Goal: Task Accomplishment & Management: Complete application form

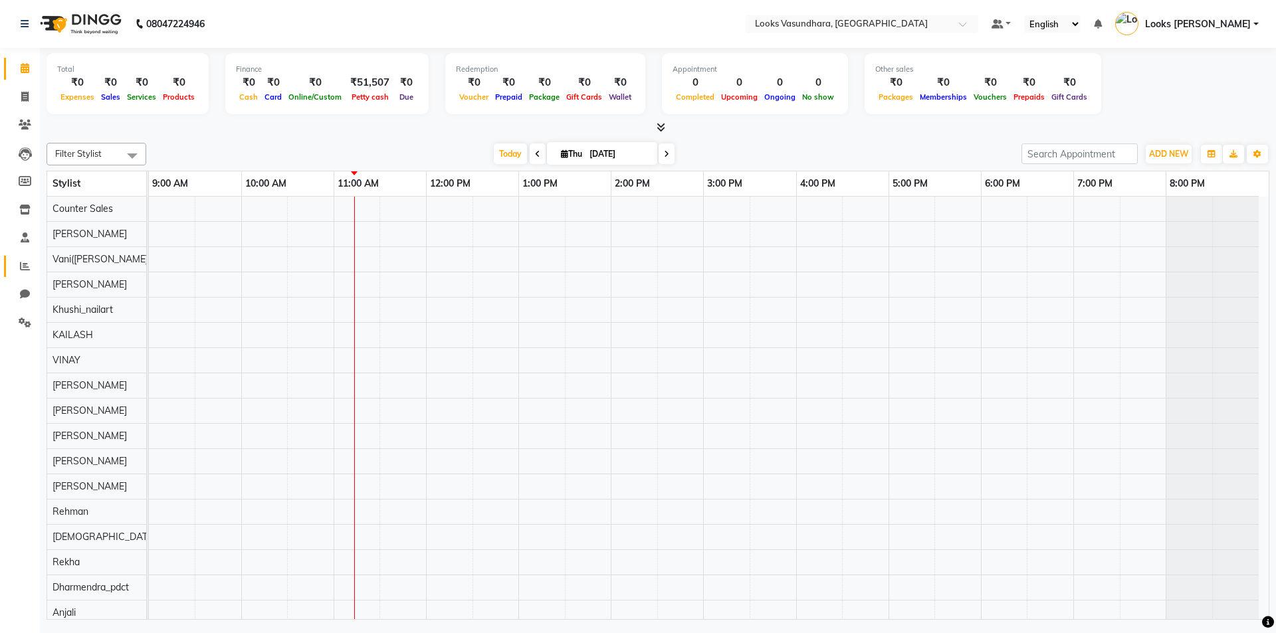
click at [31, 256] on link "Reports" at bounding box center [20, 267] width 32 height 22
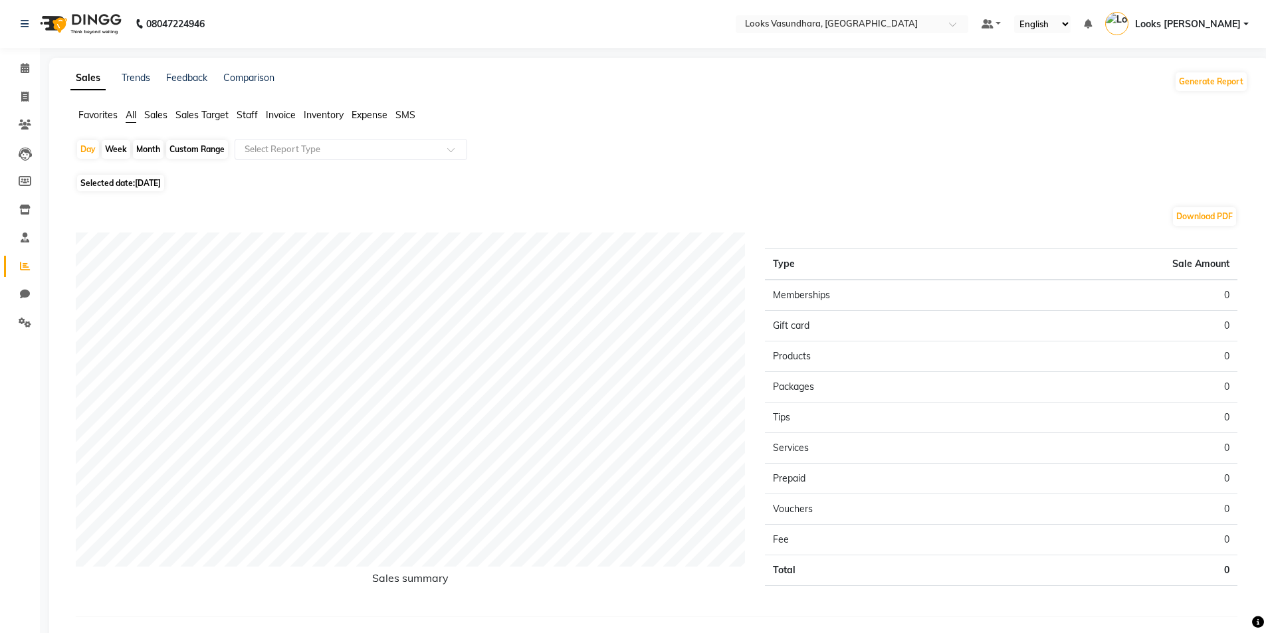
click at [100, 183] on span "Selected date: [DATE]" at bounding box center [120, 183] width 87 height 17
select select "9"
select select "2025"
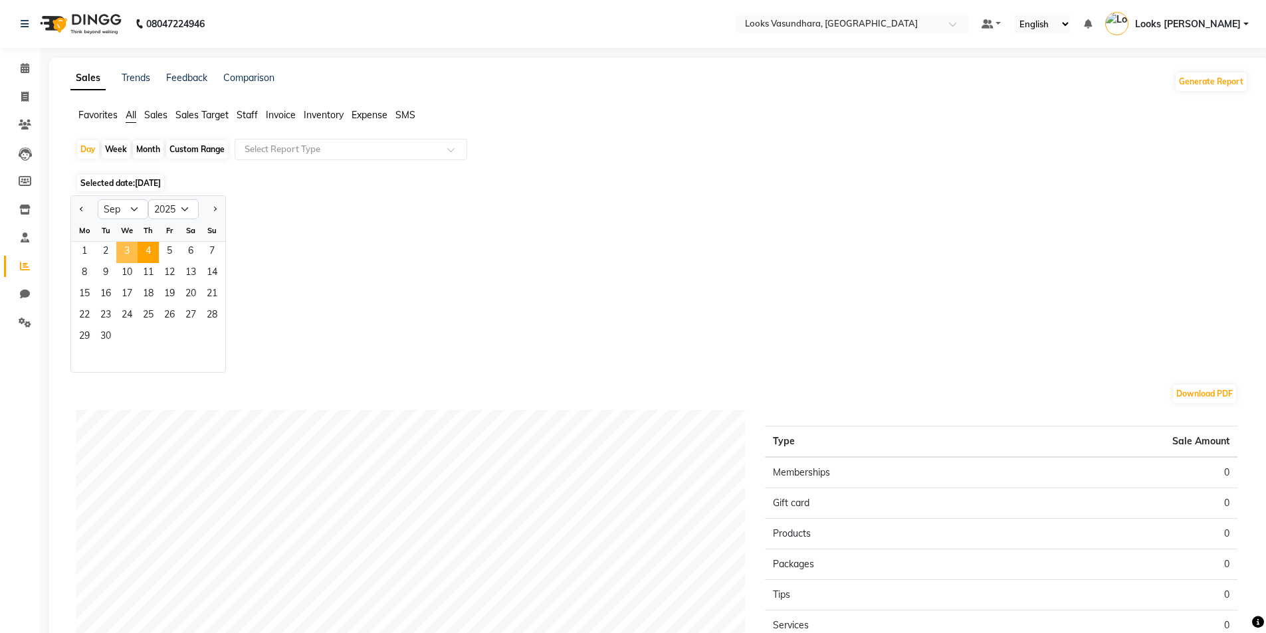
click at [134, 250] on span "3" at bounding box center [126, 252] width 21 height 21
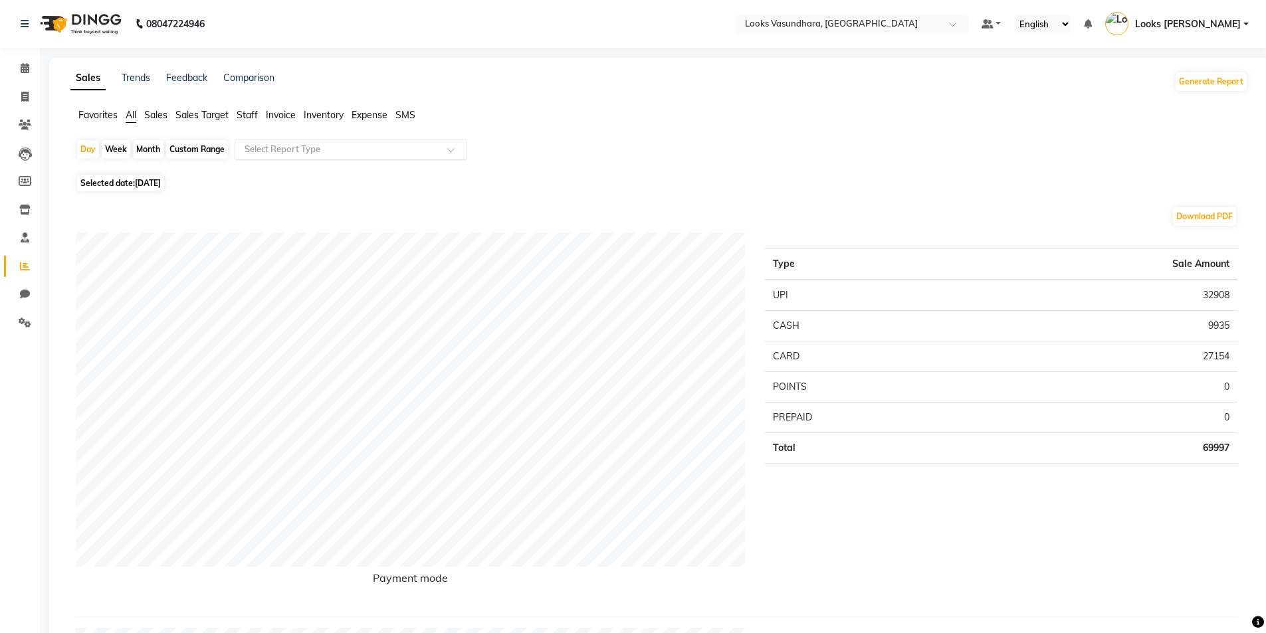
click at [277, 152] on input "text" at bounding box center [337, 149] width 191 height 13
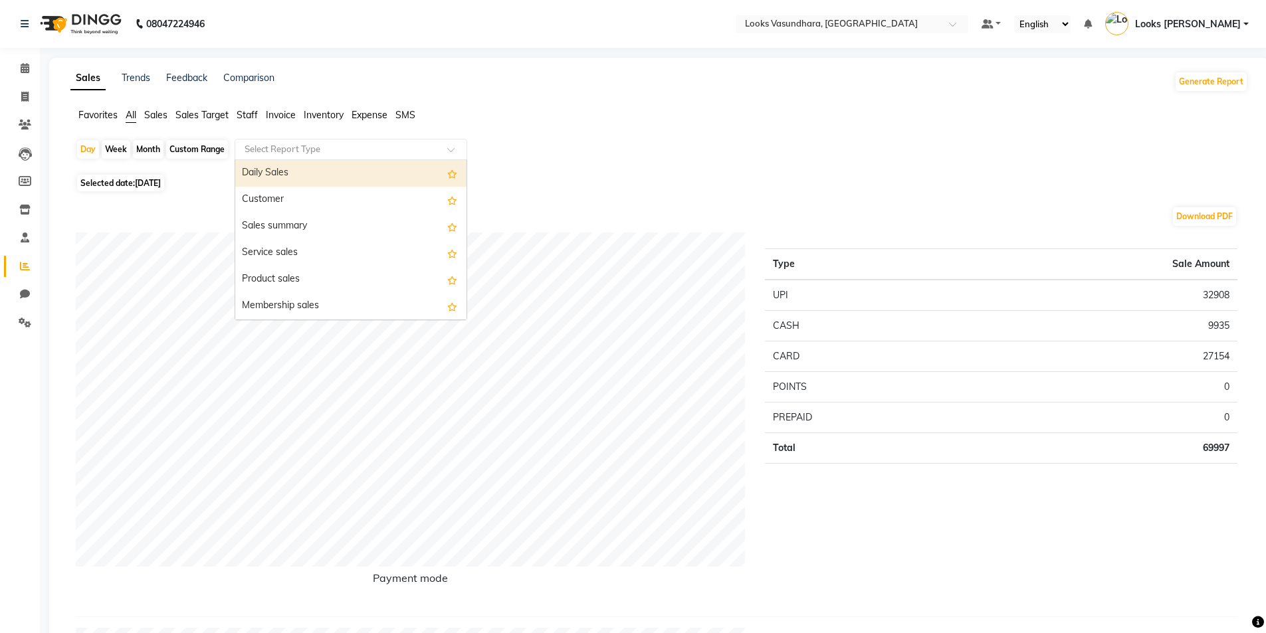
click at [255, 109] on span "Staff" at bounding box center [247, 115] width 21 height 12
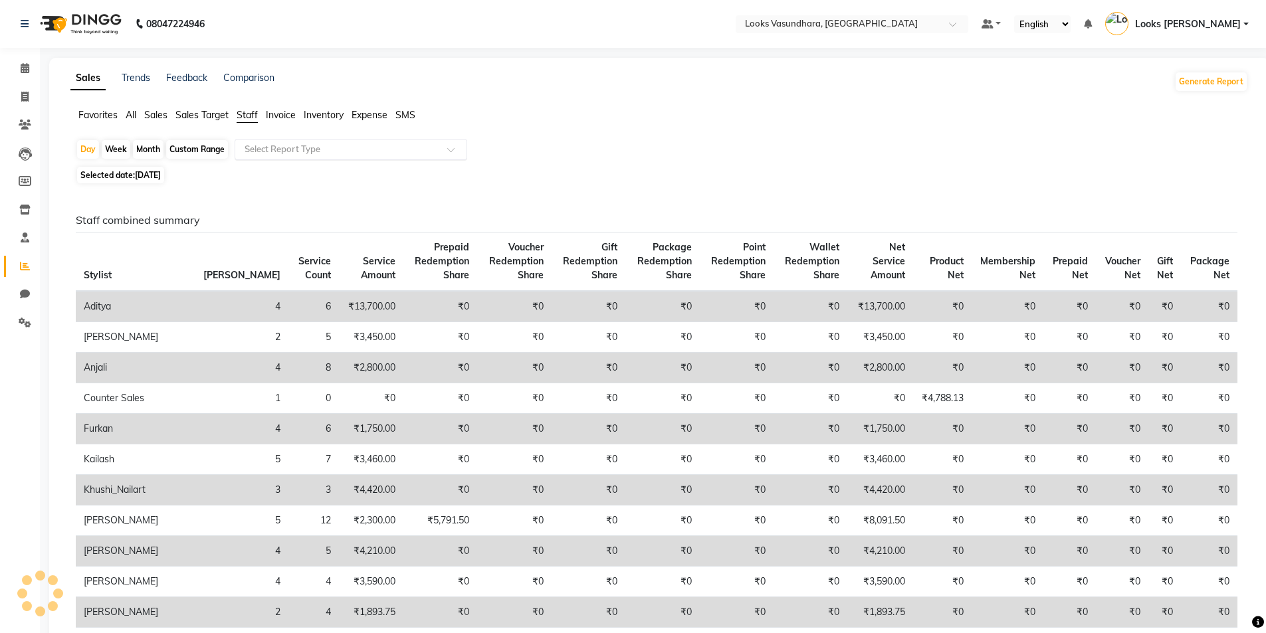
click at [261, 139] on div "Select Report Type" at bounding box center [351, 149] width 233 height 21
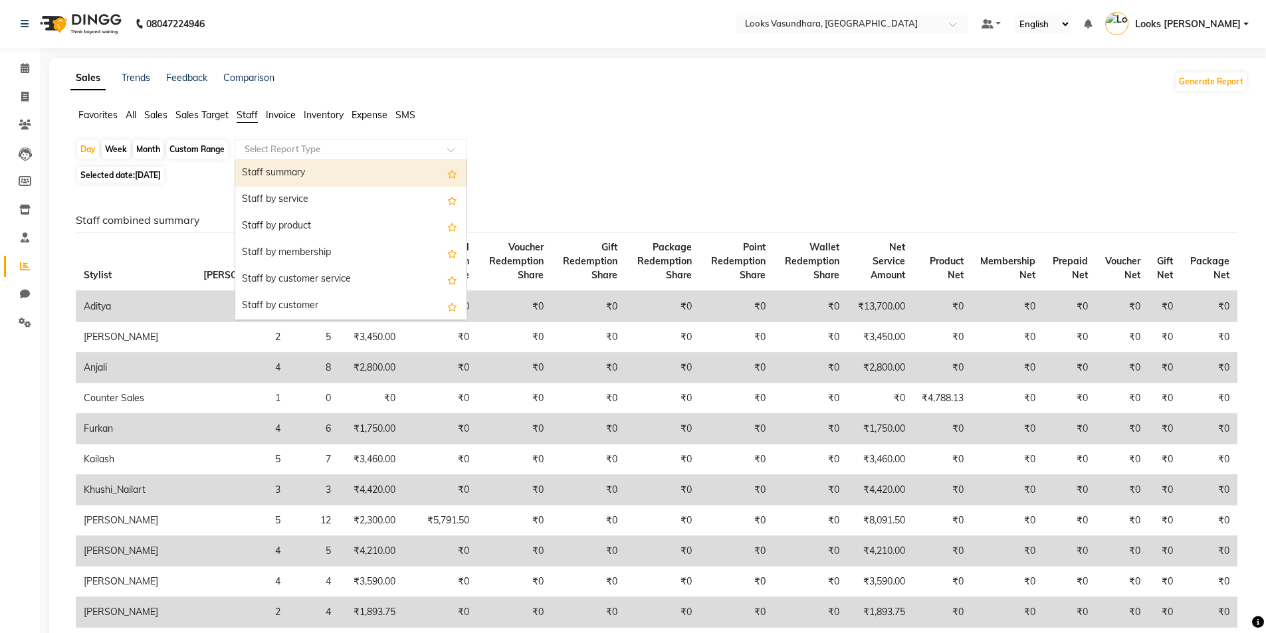
click at [161, 176] on span "[DATE]" at bounding box center [148, 175] width 26 height 10
select select "9"
select select "2025"
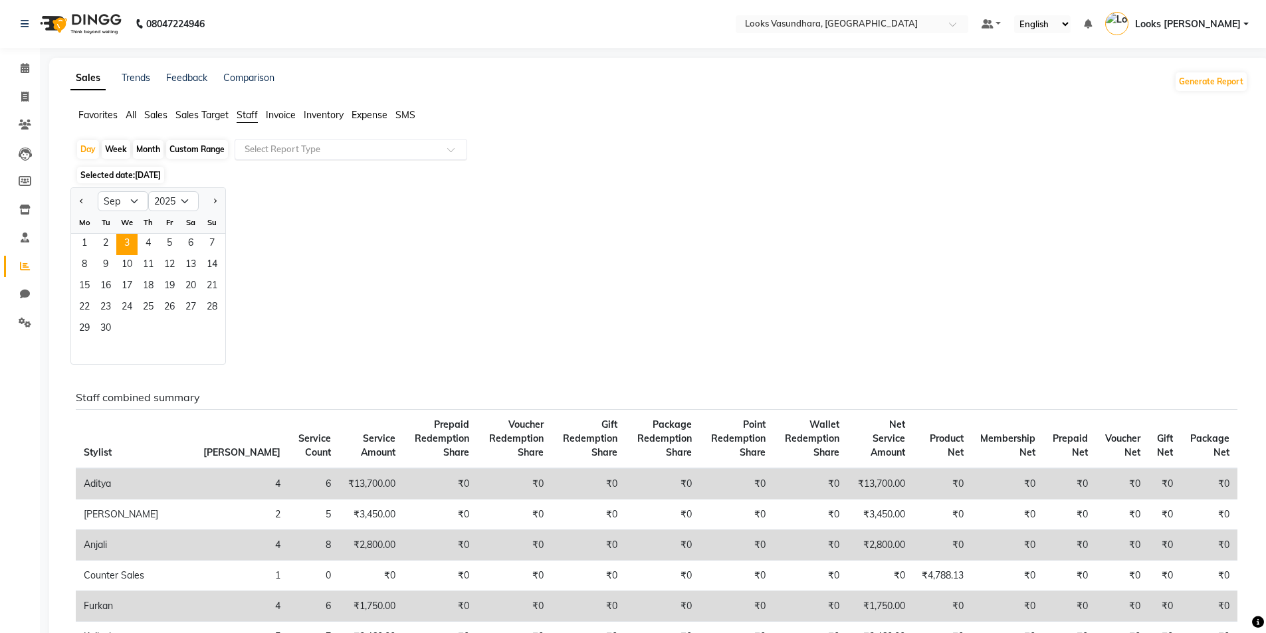
click at [261, 142] on div "Select Report Type" at bounding box center [351, 149] width 233 height 21
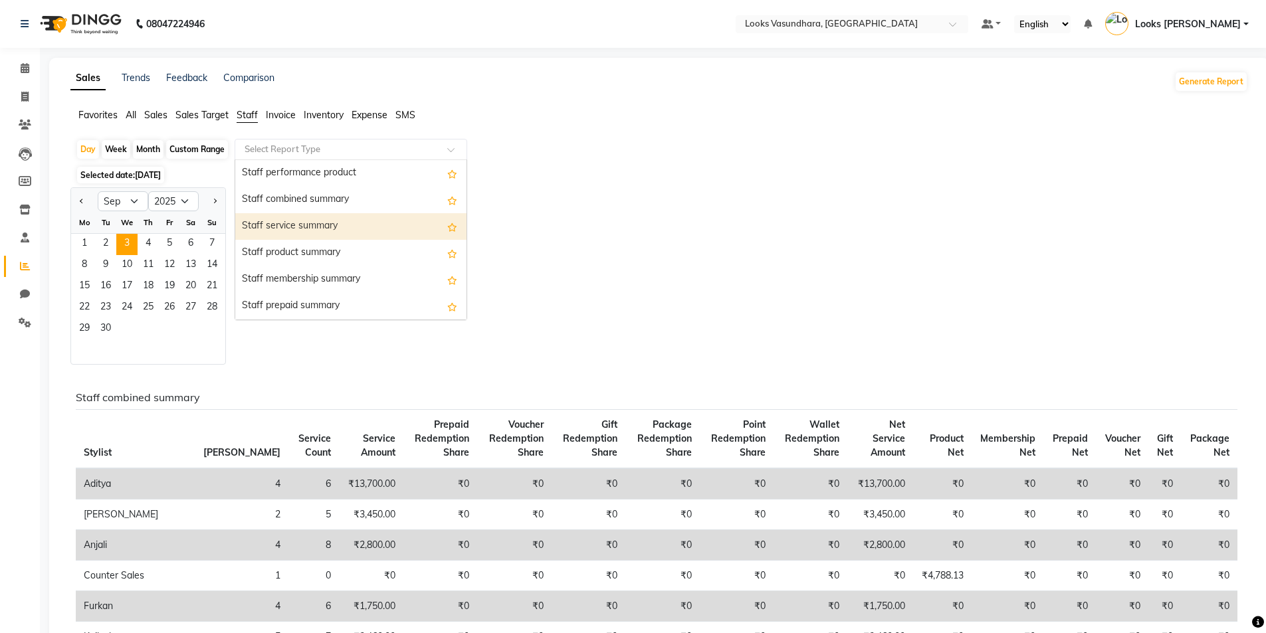
click at [321, 225] on div "Staff service summary" at bounding box center [350, 226] width 231 height 27
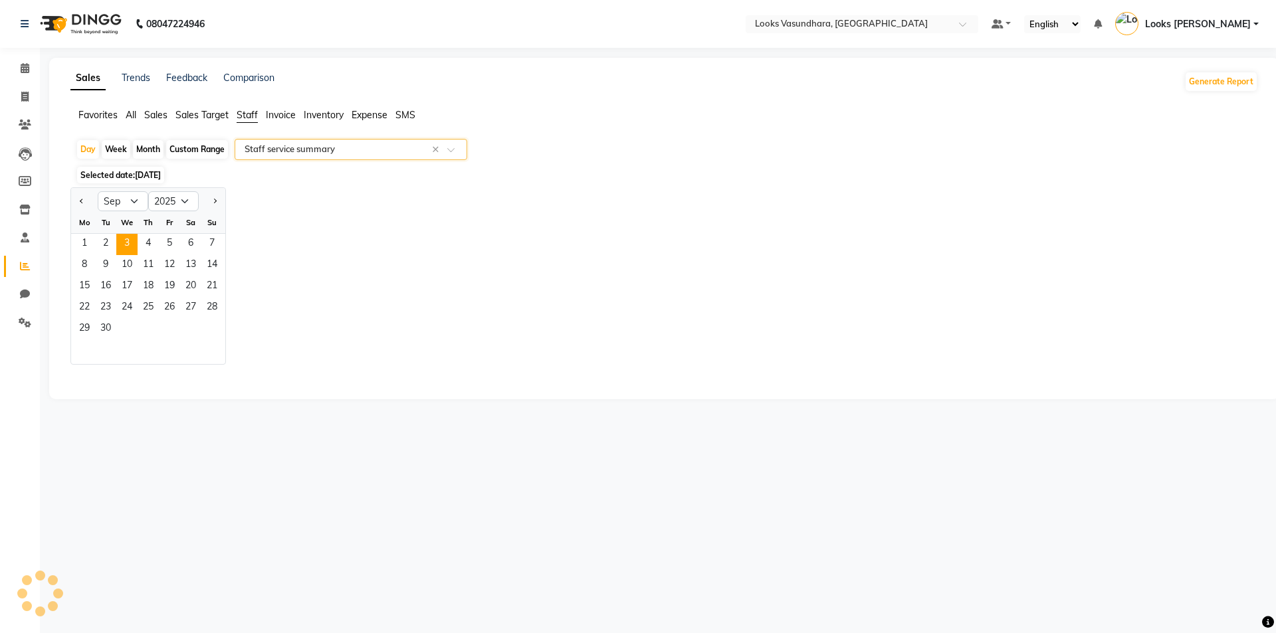
select select "full_report"
select select "pdf"
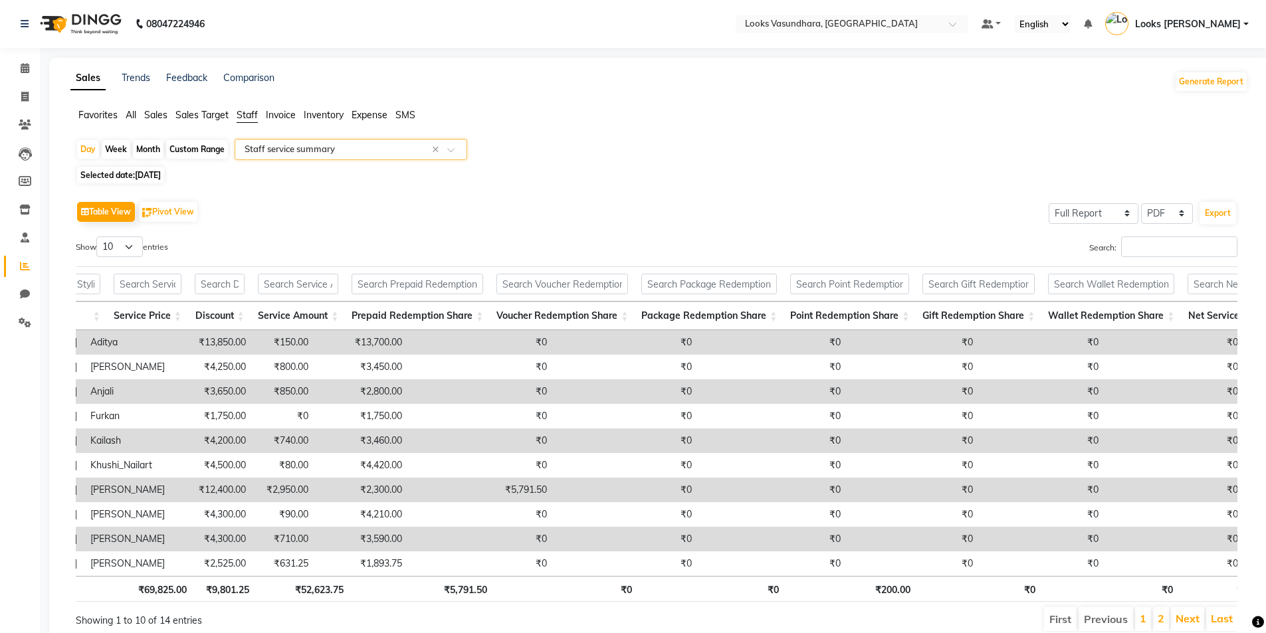
scroll to position [0, 0]
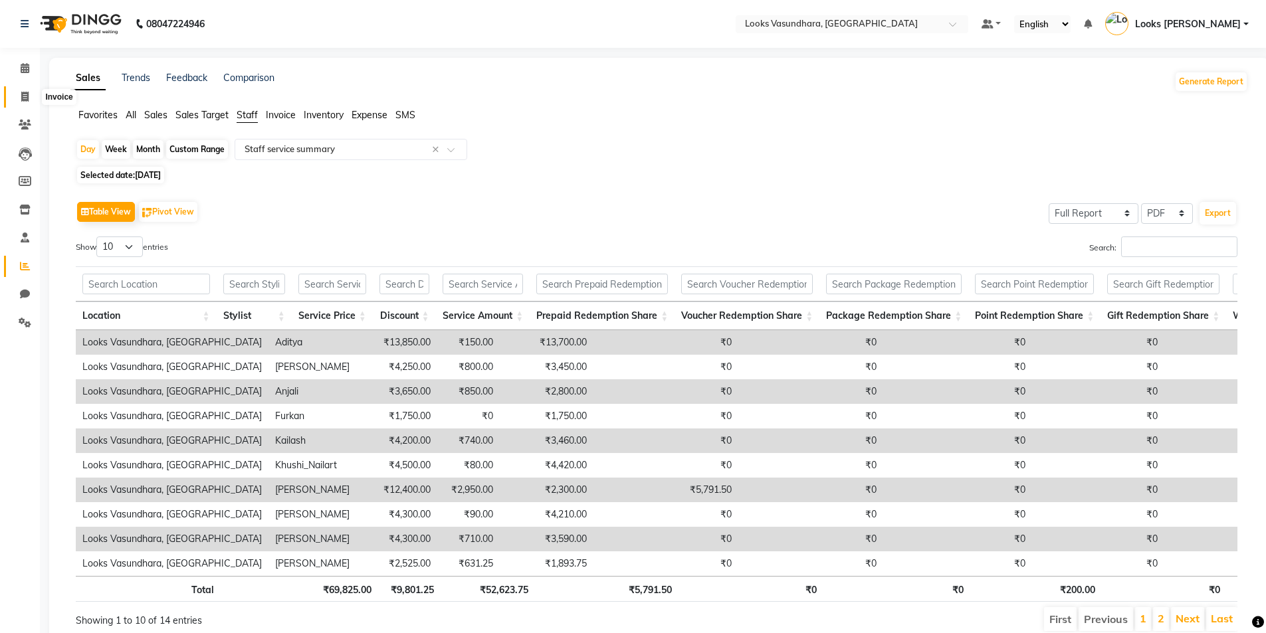
click at [21, 94] on icon at bounding box center [24, 97] width 7 height 10
select select "service"
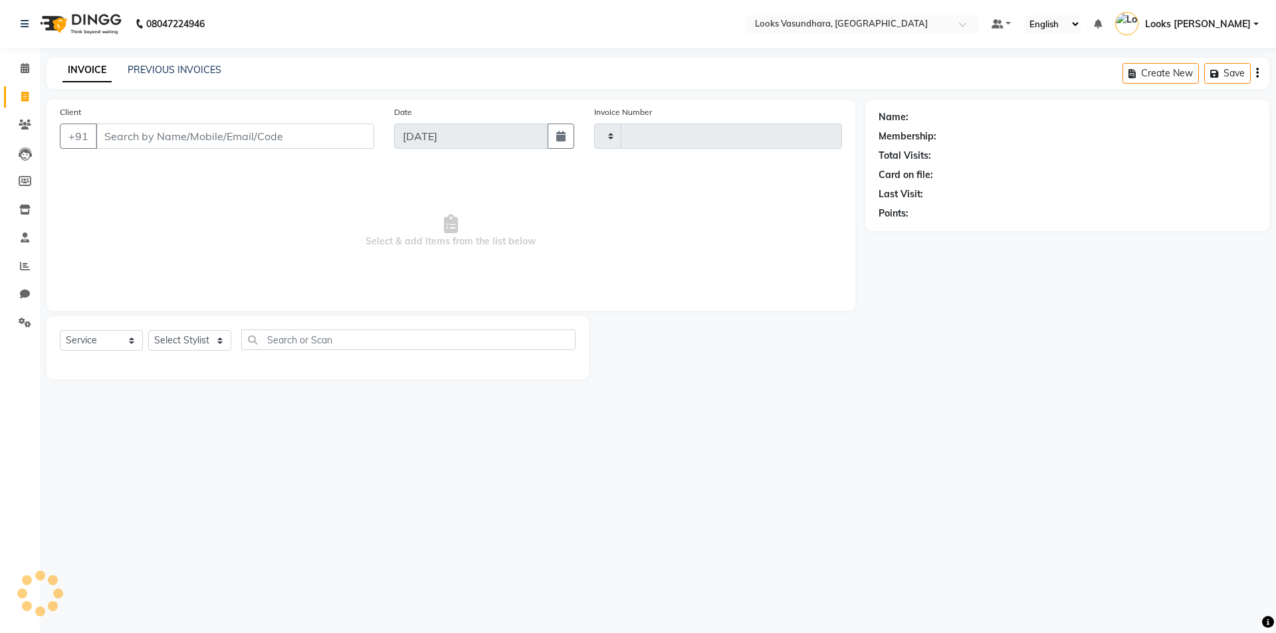
type input "5831"
select select "4370"
click at [26, 261] on icon at bounding box center [25, 266] width 10 height 10
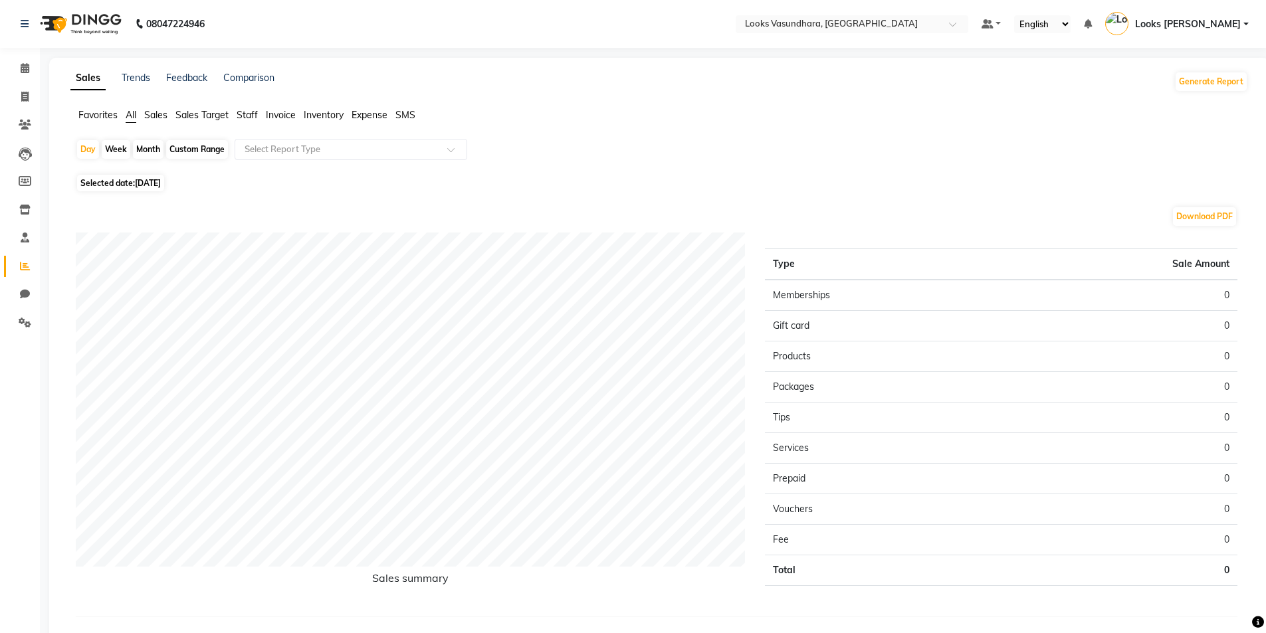
click at [118, 180] on span "Selected date: [DATE]" at bounding box center [120, 183] width 87 height 17
select select "9"
select select "2025"
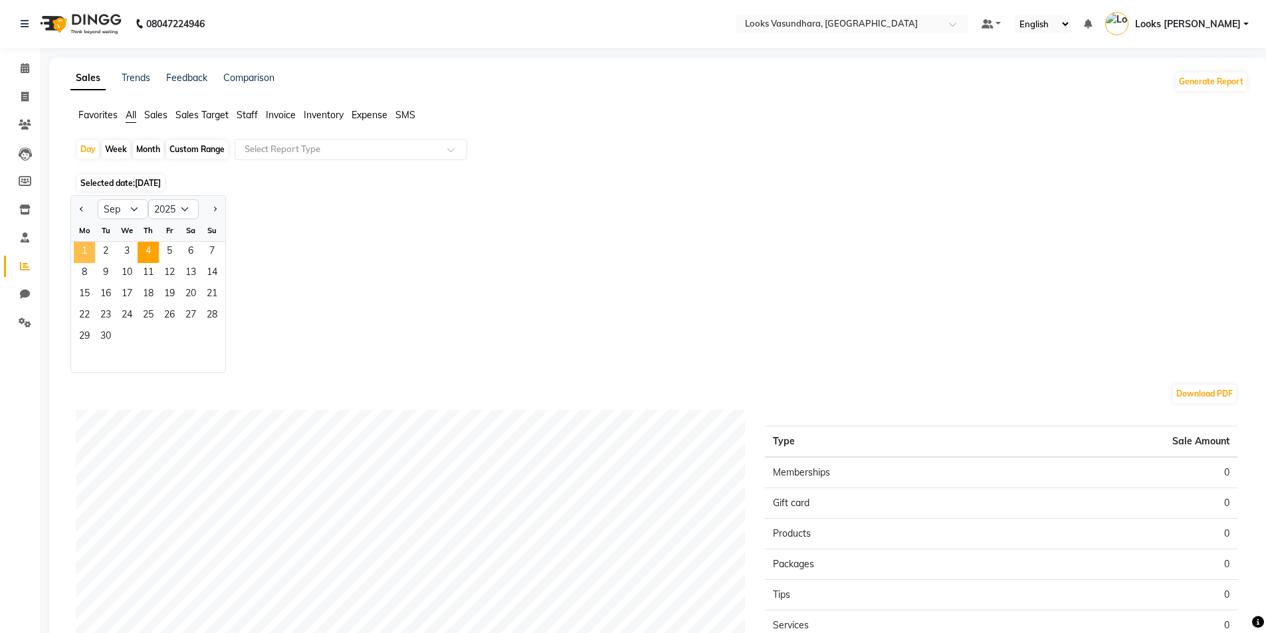
click at [88, 251] on span "1" at bounding box center [84, 252] width 21 height 21
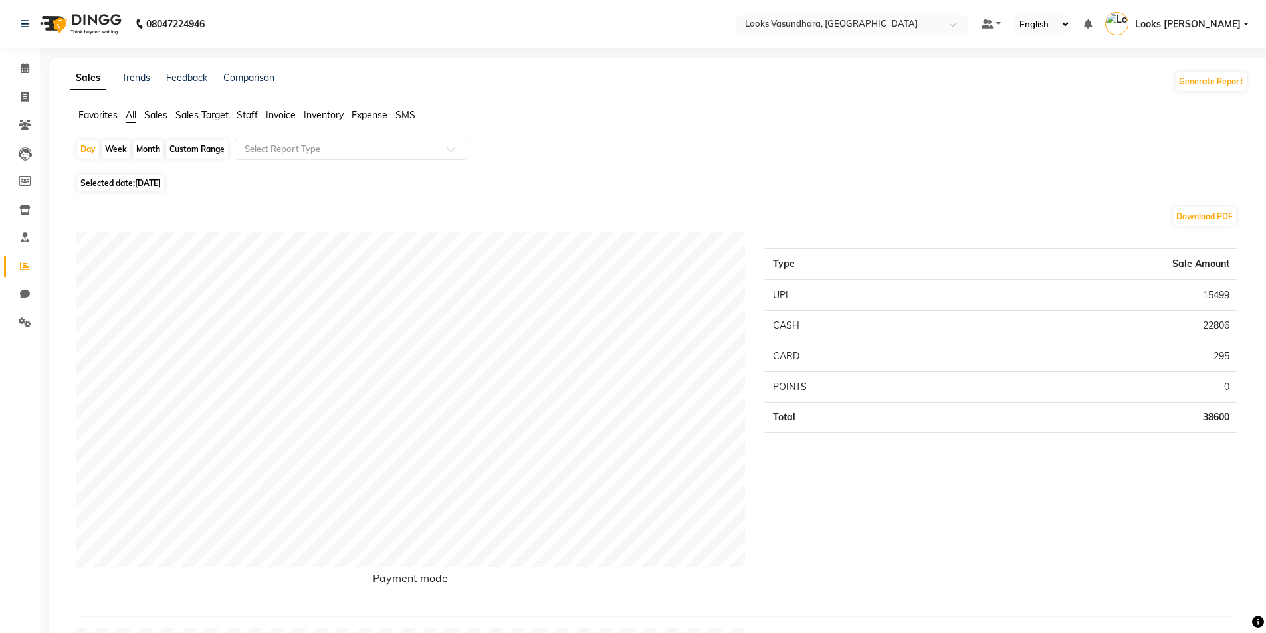
click at [252, 117] on span "Staff" at bounding box center [247, 115] width 21 height 12
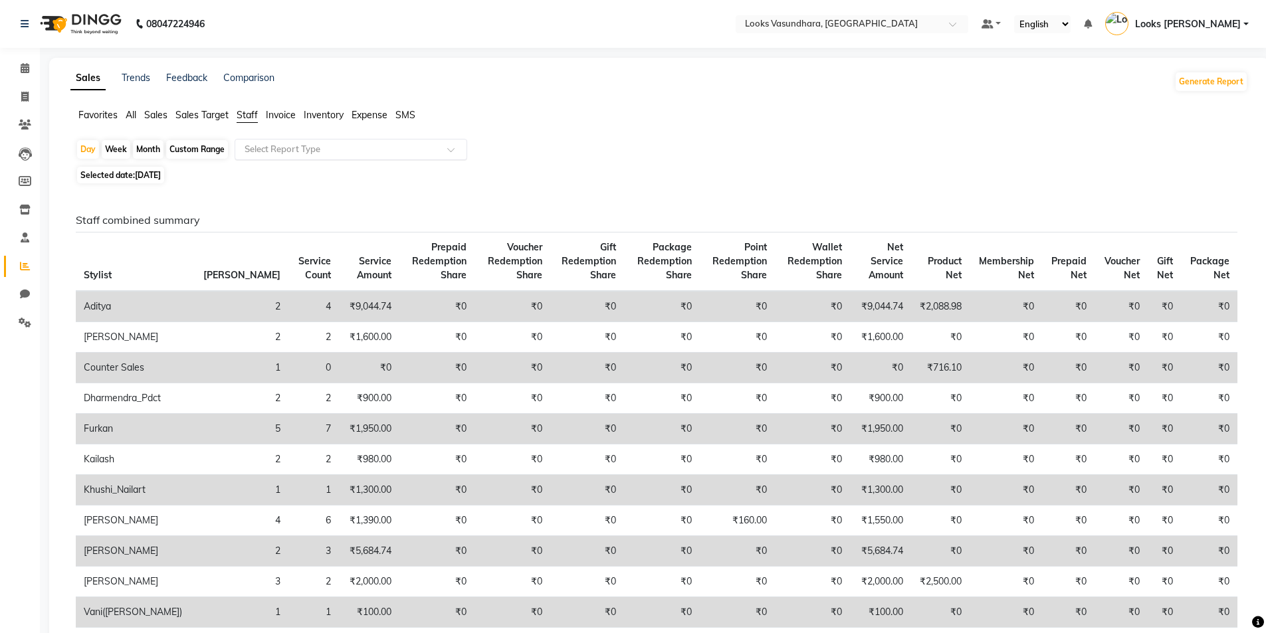
click at [278, 152] on input "text" at bounding box center [337, 149] width 191 height 13
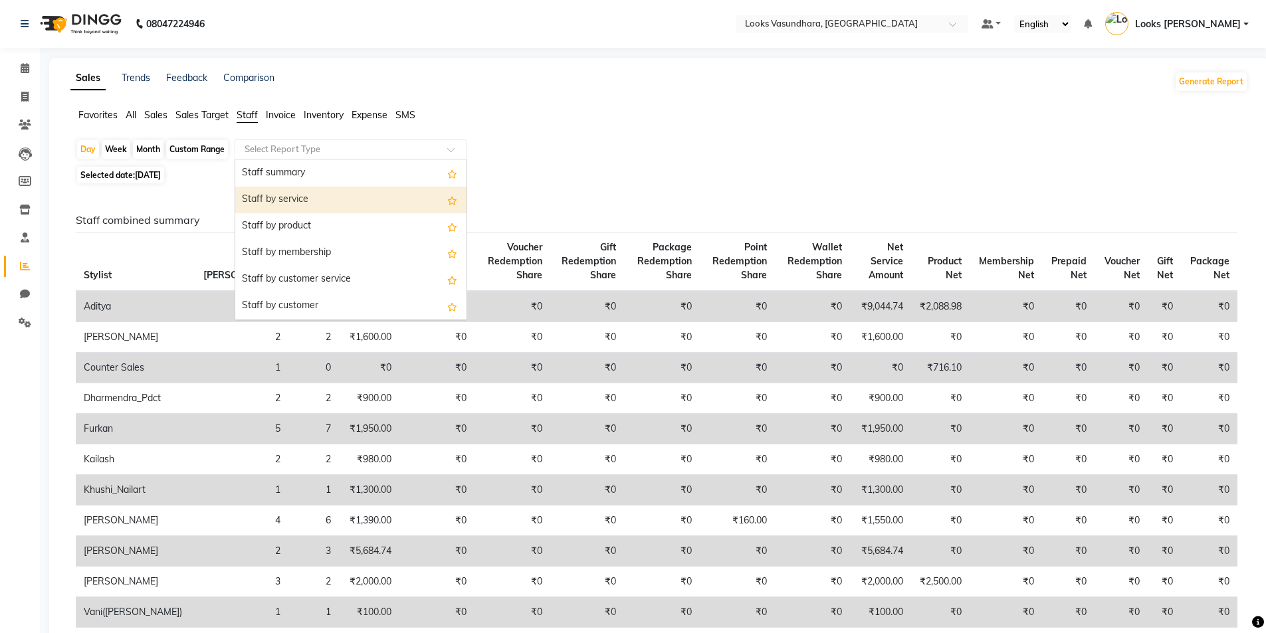
click at [284, 193] on div "Staff by service" at bounding box center [350, 200] width 231 height 27
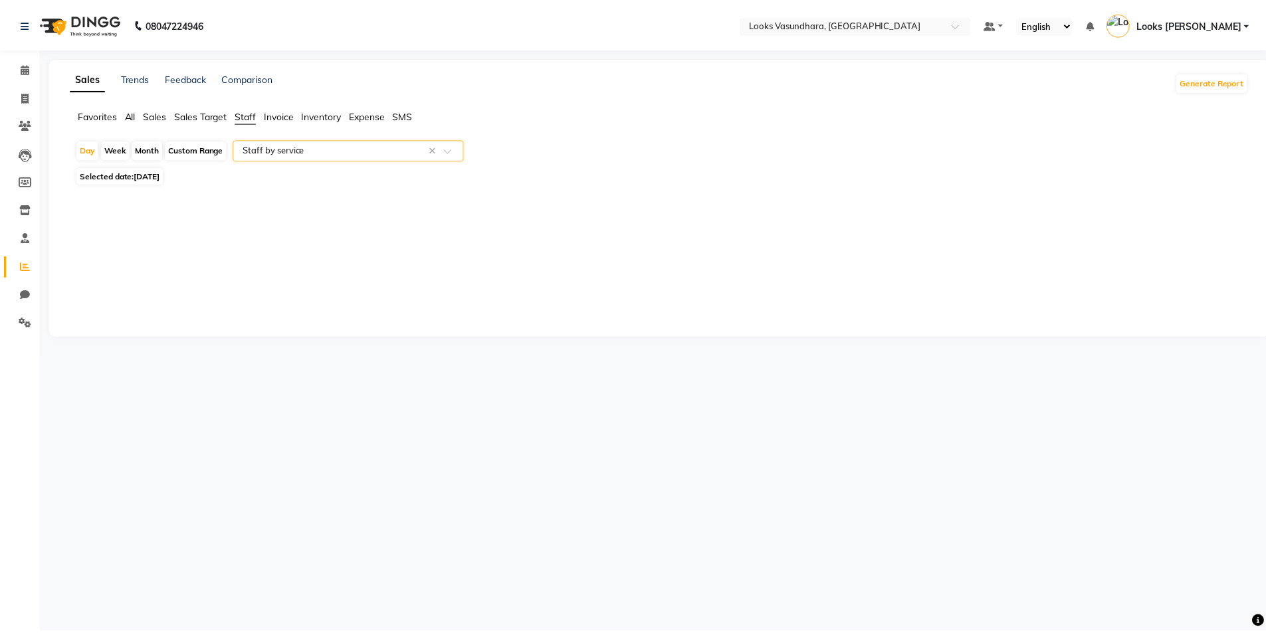
select select "full_report"
select select "pdf"
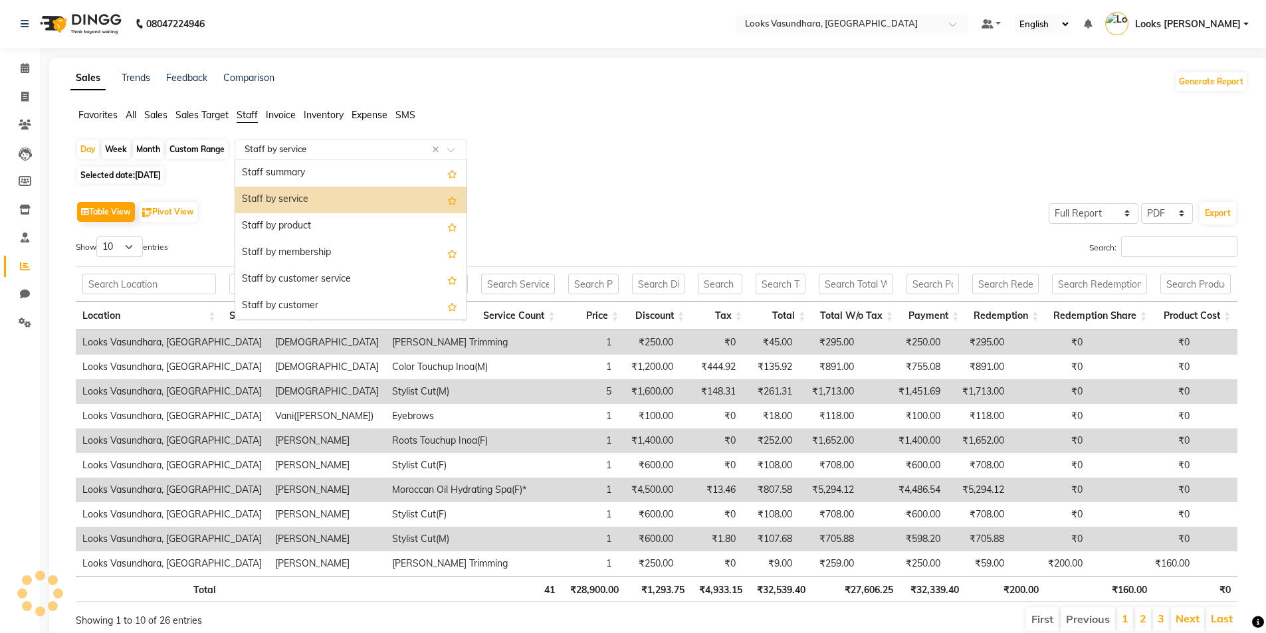
click at [306, 153] on input "text" at bounding box center [337, 149] width 191 height 13
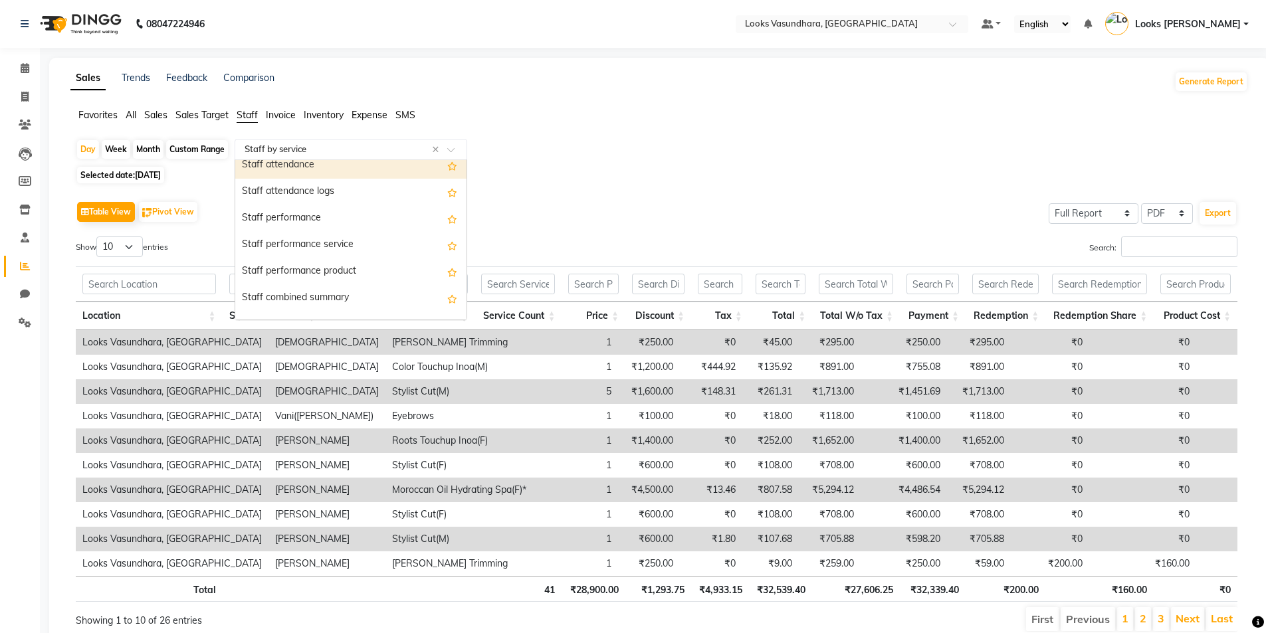
scroll to position [199, 0]
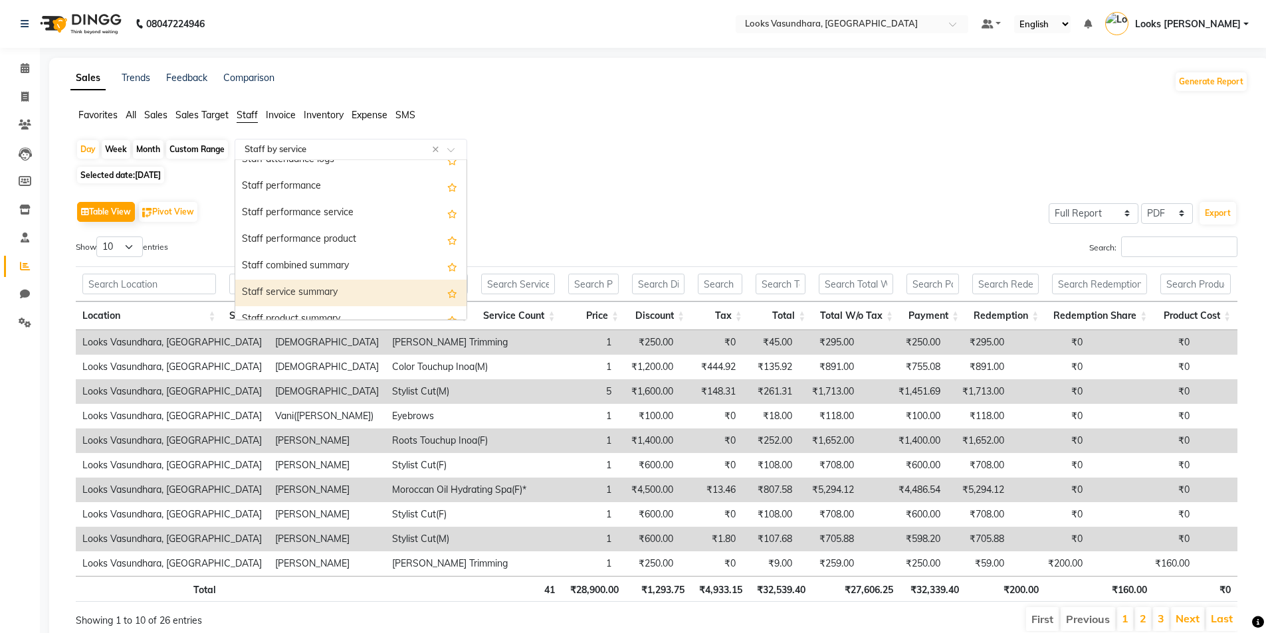
click at [308, 283] on div "Staff service summary" at bounding box center [350, 293] width 231 height 27
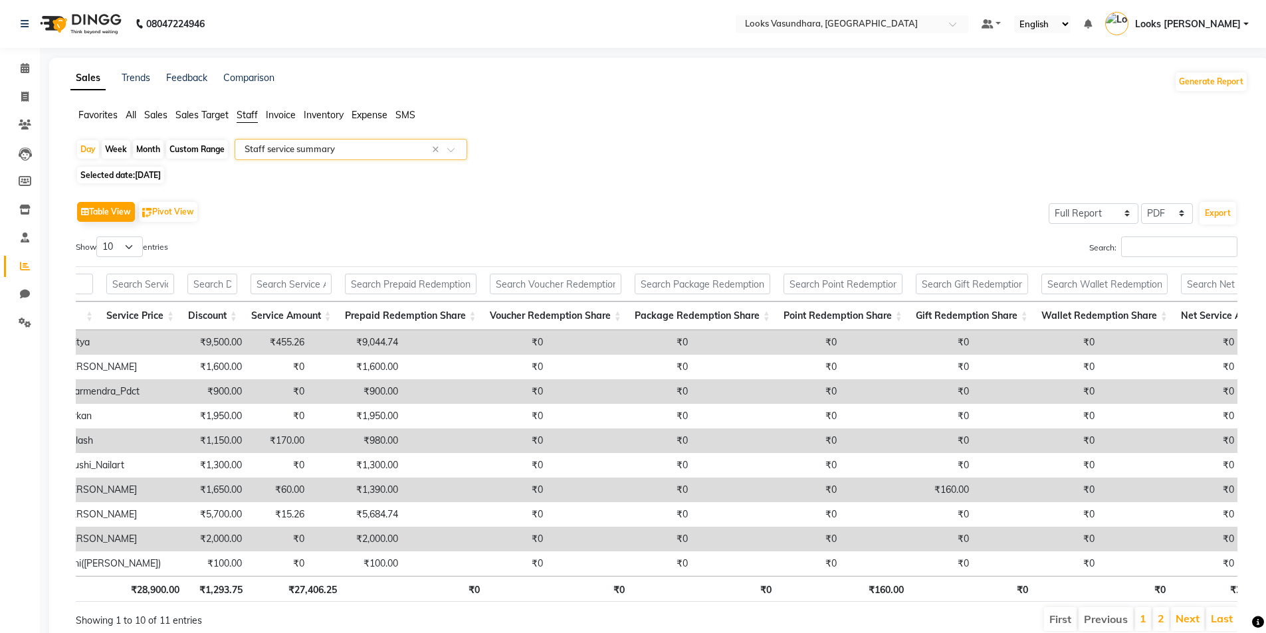
scroll to position [0, 0]
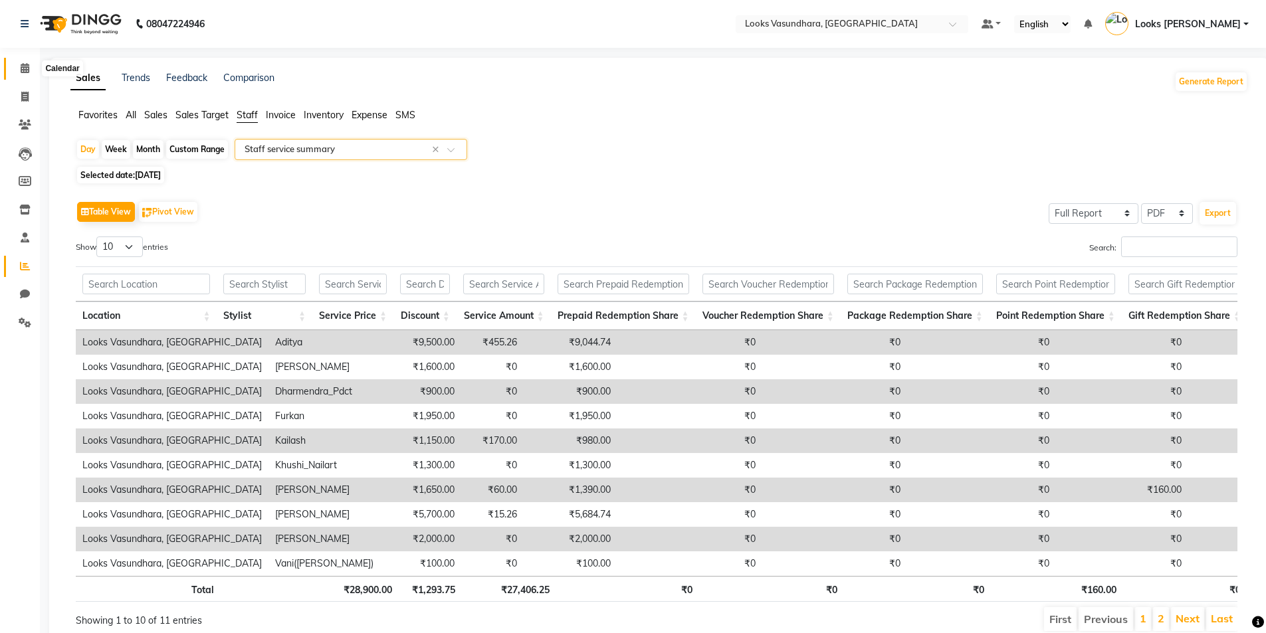
click at [24, 74] on span at bounding box center [24, 68] width 23 height 15
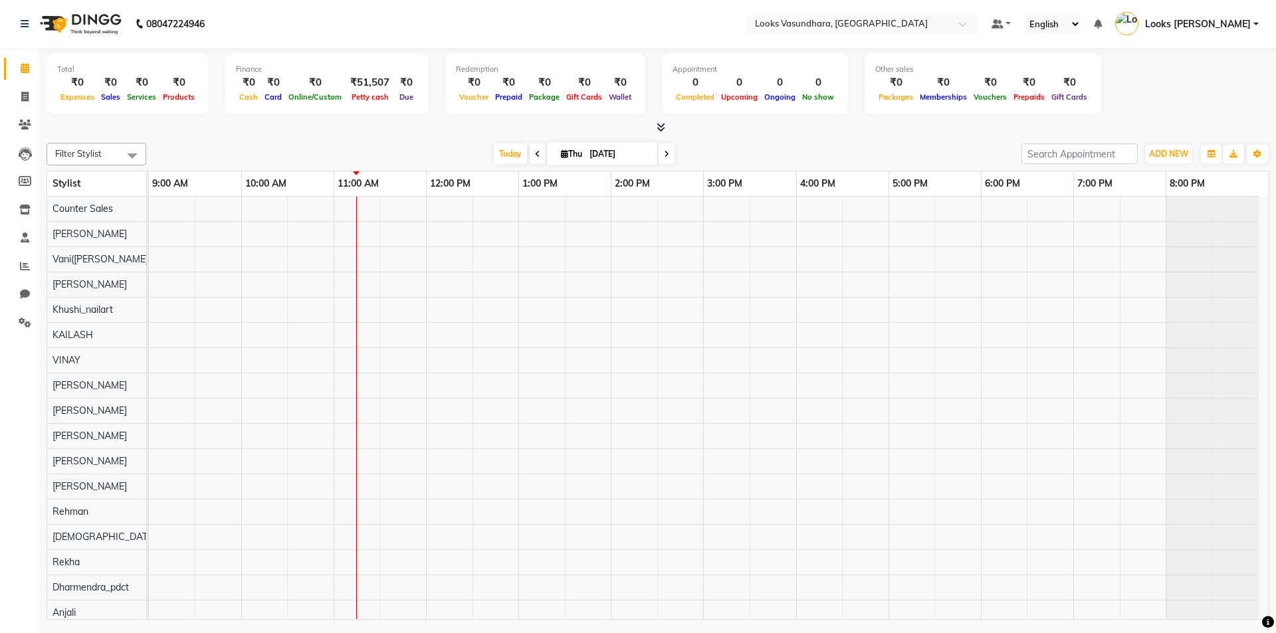
click at [662, 128] on icon at bounding box center [661, 127] width 9 height 10
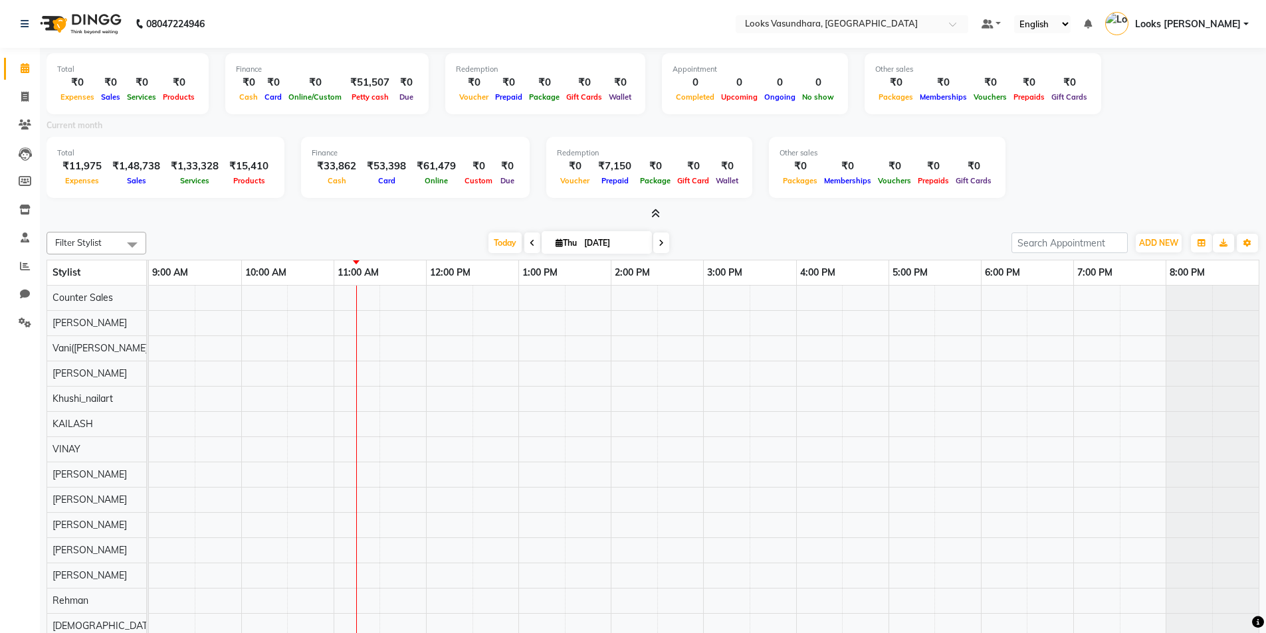
click at [655, 205] on div "Total ₹0 Expenses ₹0 Sales ₹0 Services ₹0 Products Finance ₹0 Cash ₹0 Card ₹0 O…" at bounding box center [653, 134] width 1213 height 173
click at [656, 212] on icon at bounding box center [655, 214] width 9 height 10
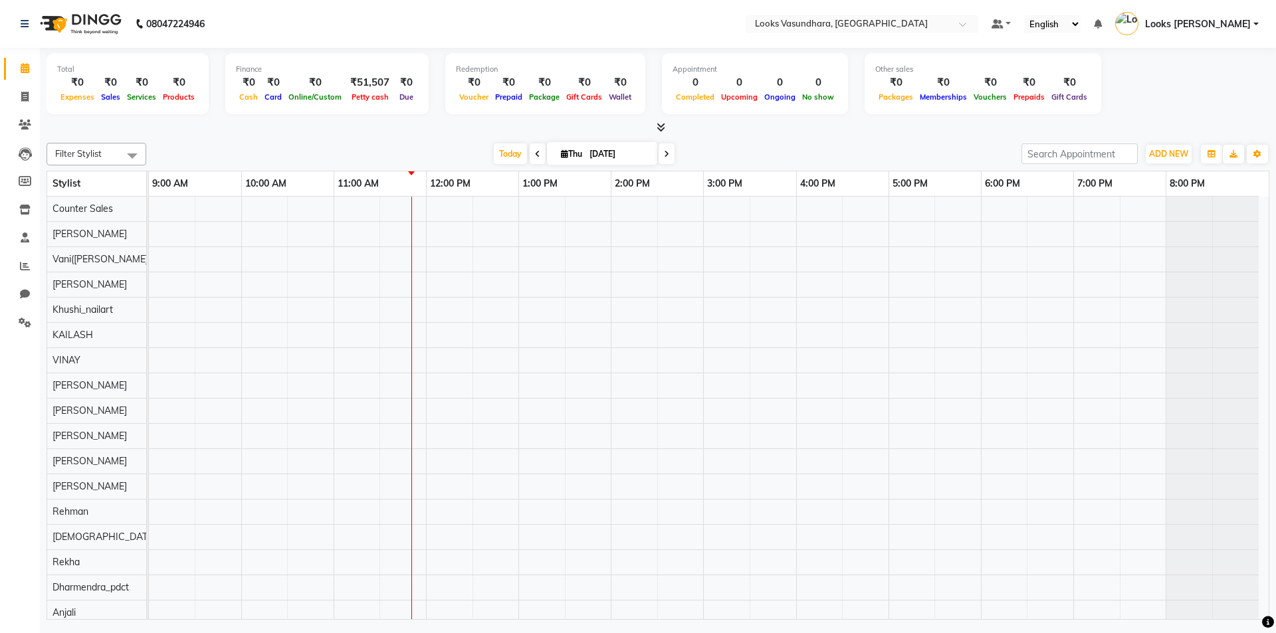
click at [665, 132] on div at bounding box center [658, 128] width 1223 height 14
click at [662, 129] on icon at bounding box center [661, 127] width 9 height 10
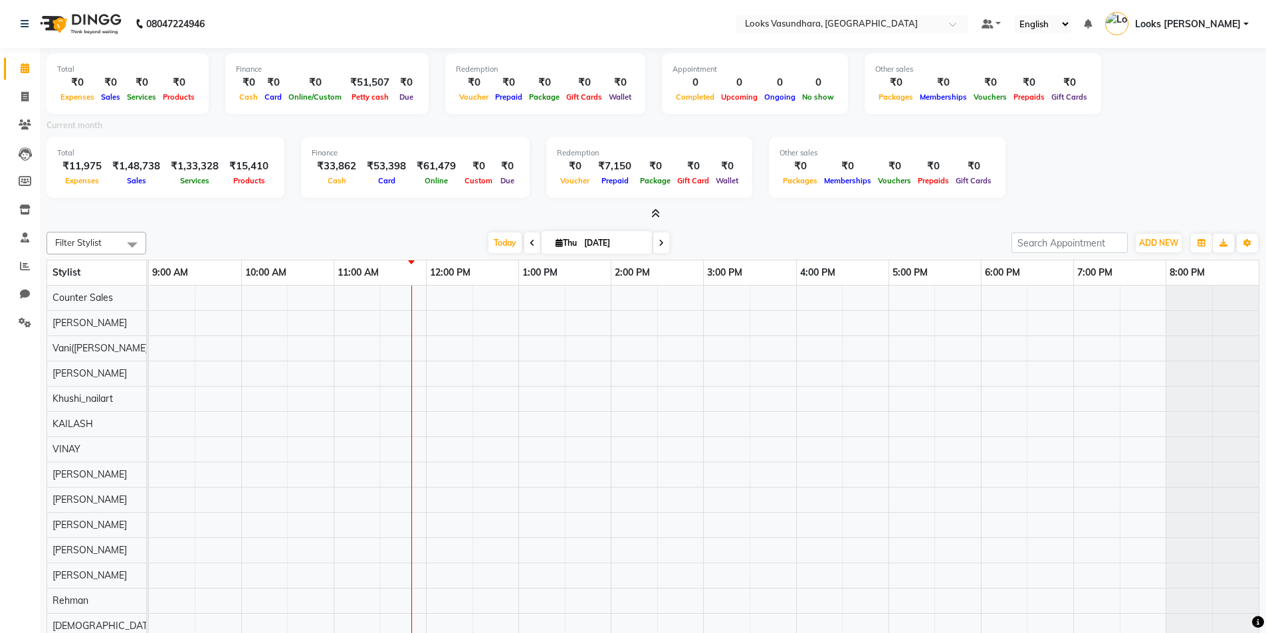
click at [656, 213] on icon at bounding box center [655, 214] width 9 height 10
click at [656, 286] on div at bounding box center [704, 551] width 1110 height 530
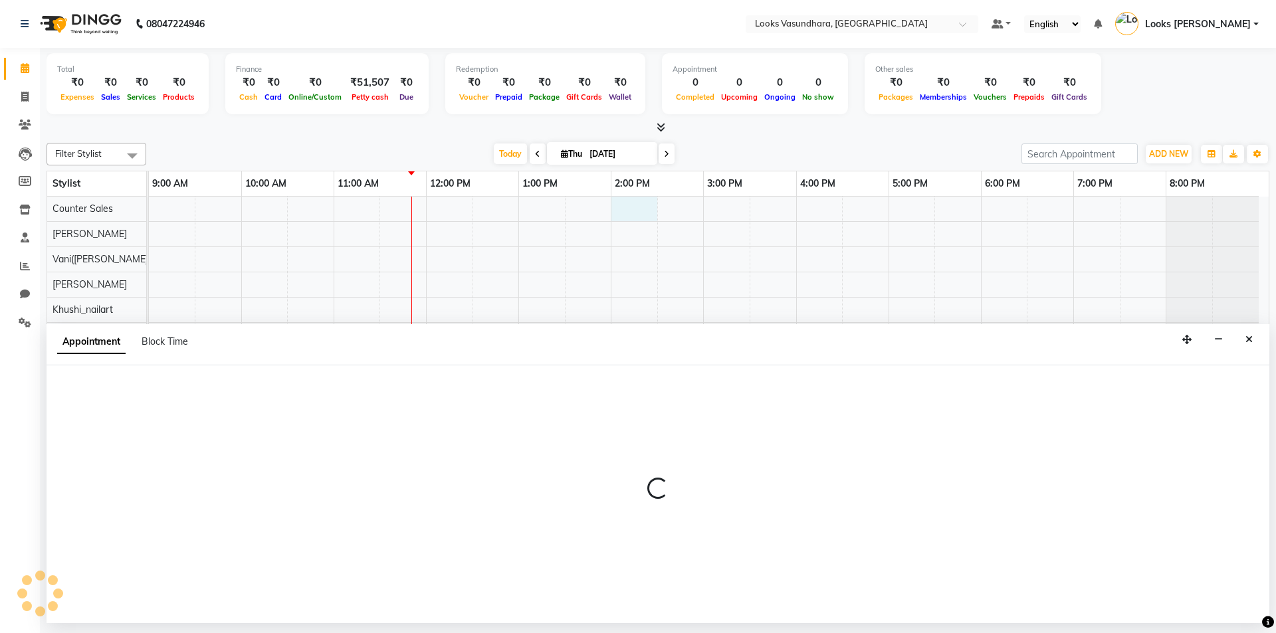
select select "23956"
select select "840"
select select "tentative"
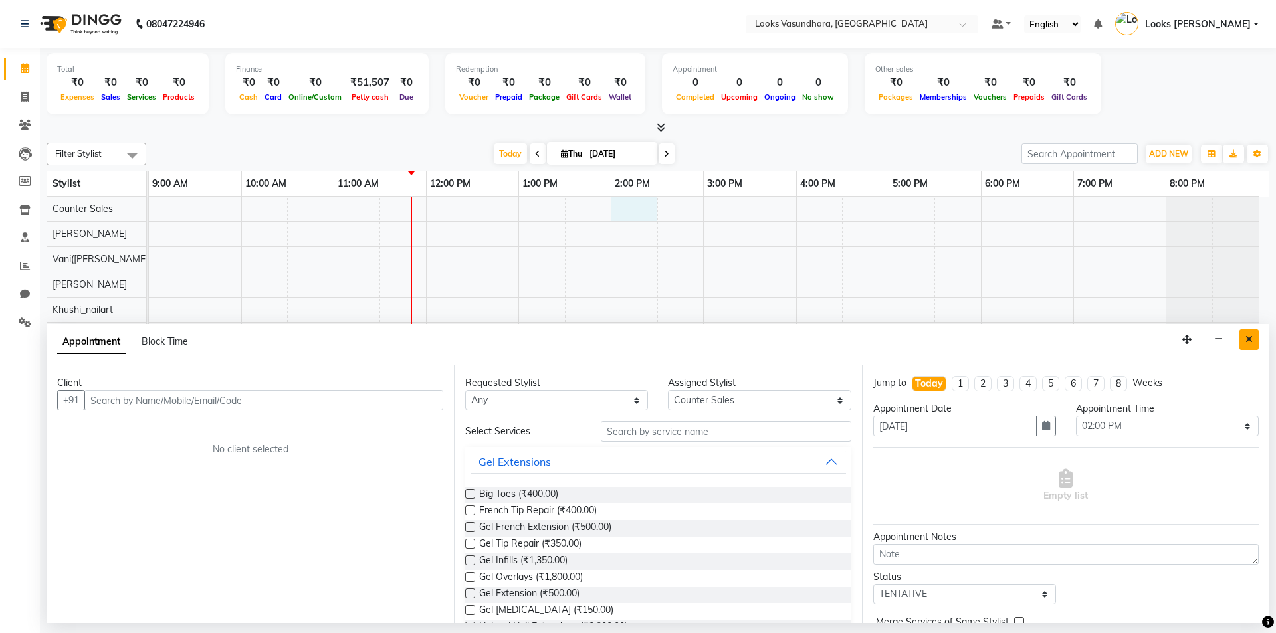
click at [1253, 336] on button "Close" at bounding box center [1248, 340] width 19 height 21
click at [1253, 336] on div at bounding box center [1212, 335] width 92 height 25
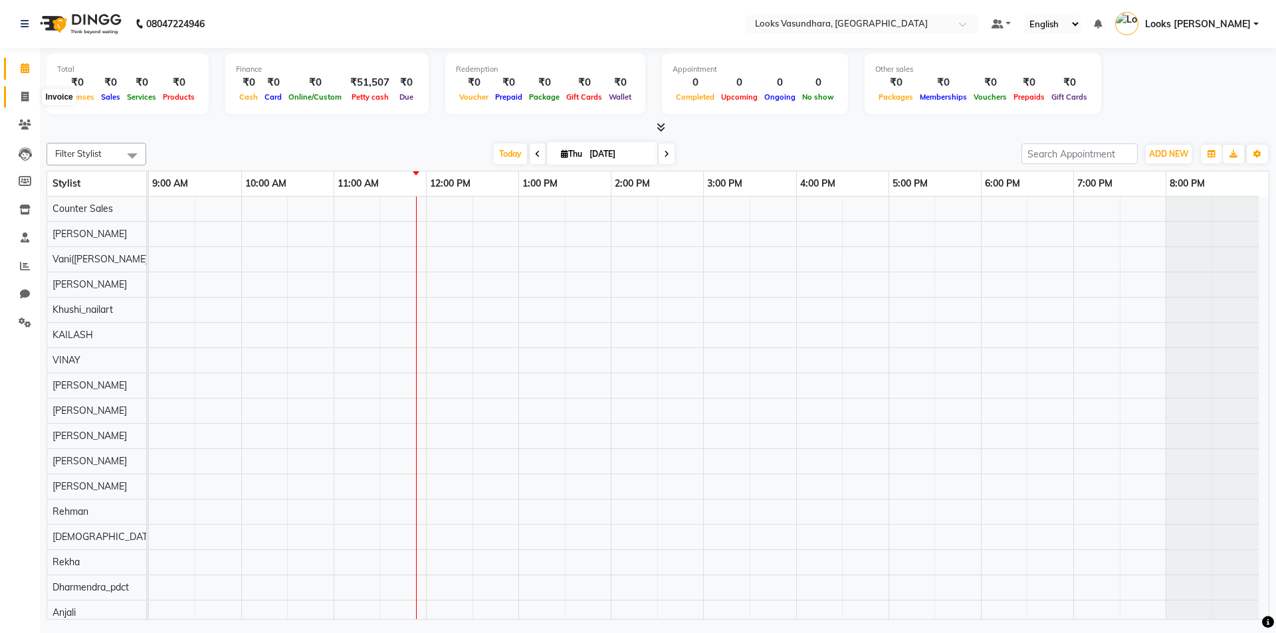
click at [19, 102] on span at bounding box center [24, 97] width 23 height 15
select select "service"
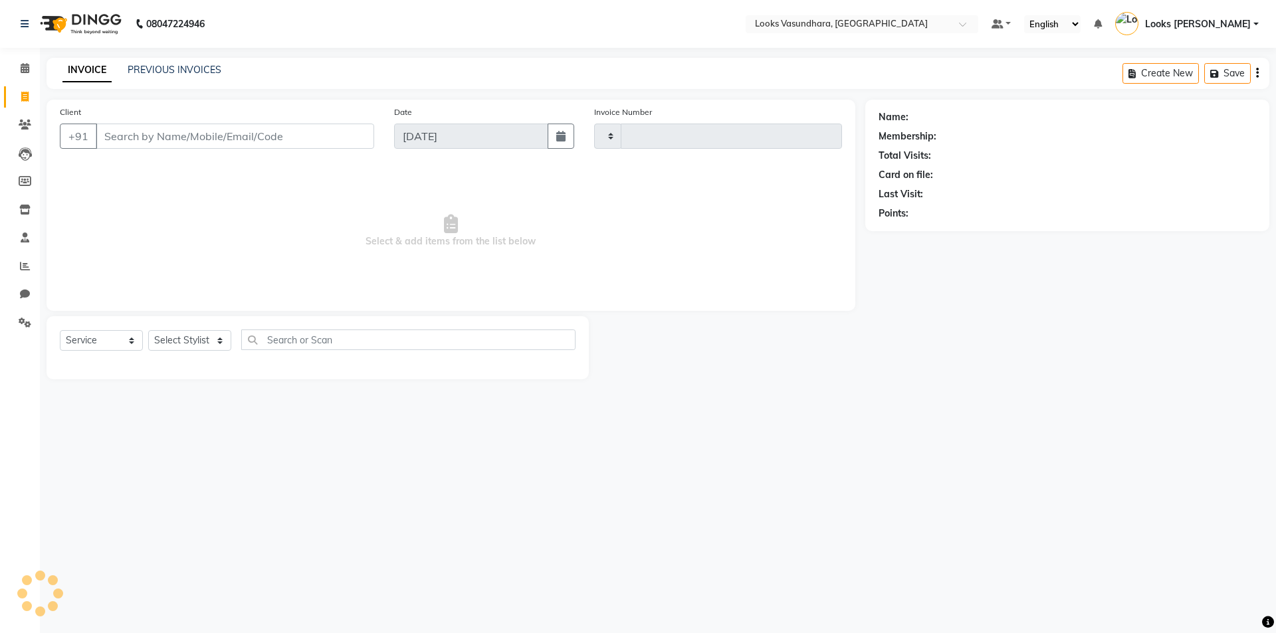
type input "5831"
select select "4370"
drag, startPoint x: 175, startPoint y: 324, endPoint x: 175, endPoint y: 336, distance: 12.0
click at [176, 324] on div "Select Service Product Membership Package Voucher Prepaid Gift Card Select Styl…" at bounding box center [318, 347] width 542 height 63
click at [166, 349] on select "Select Stylist" at bounding box center [189, 340] width 83 height 21
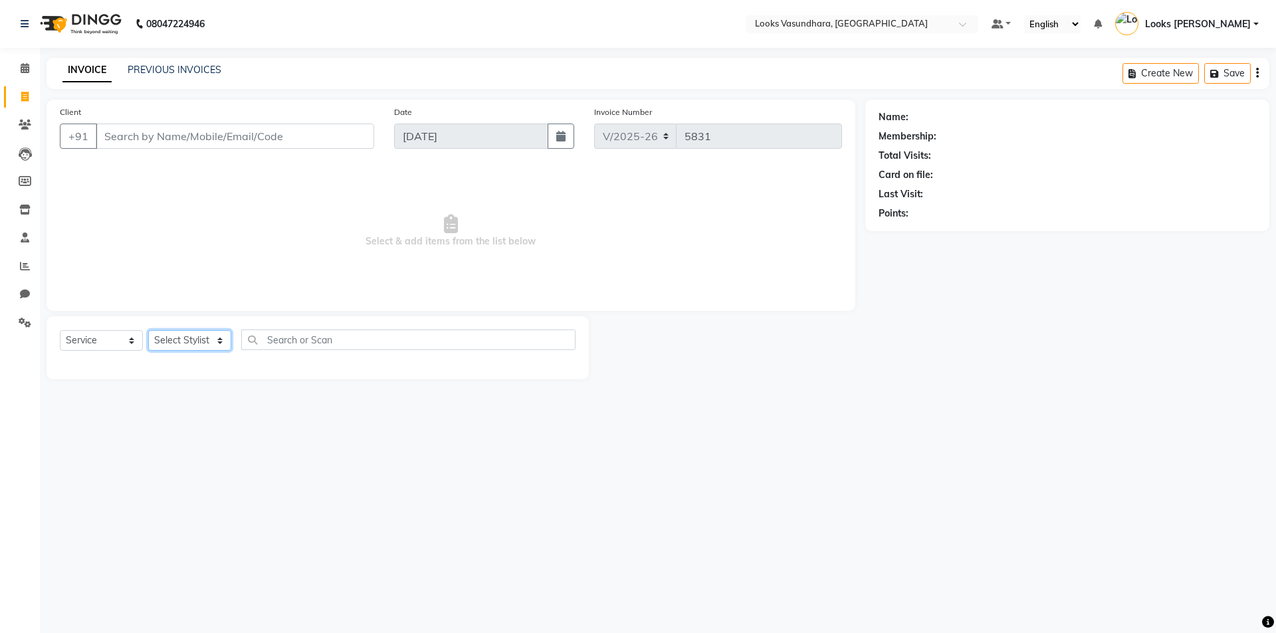
select select "33103"
click at [148, 330] on select "Select Stylist Aditya [PERSON_NAME] Anjali [PERSON_NAME] Kumar_MSTR Counter Sal…" at bounding box center [189, 340] width 83 height 21
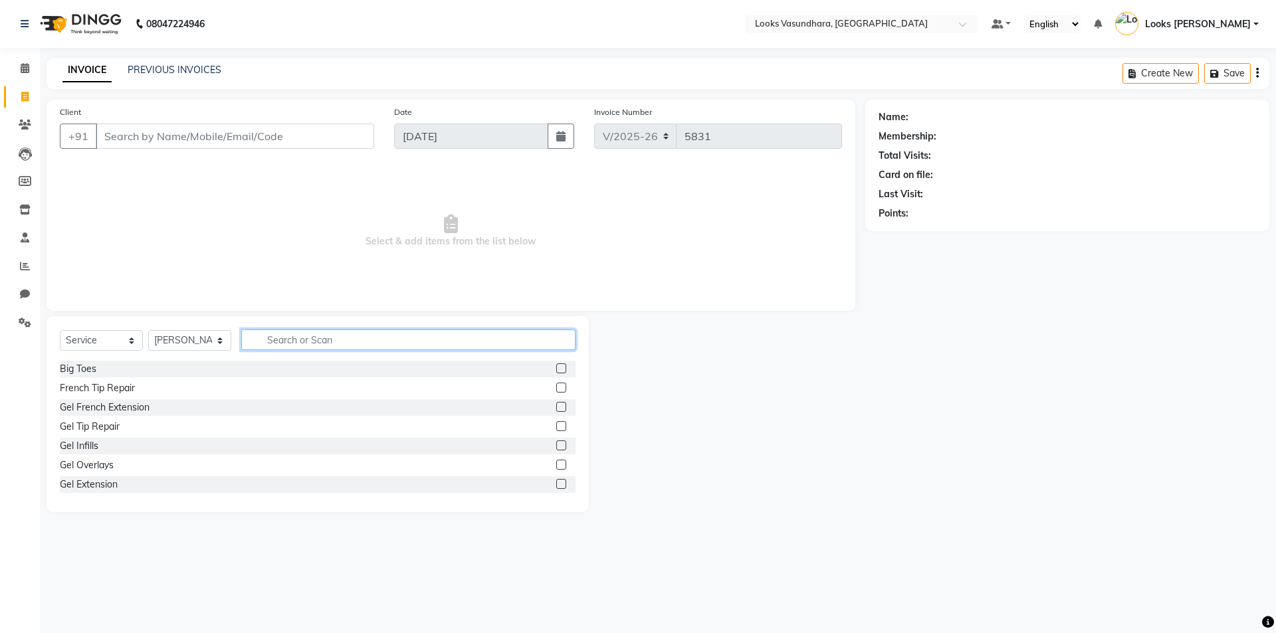
click at [283, 348] on input "text" at bounding box center [408, 340] width 334 height 21
type input "v"
type input "cut"
click at [556, 390] on label at bounding box center [561, 388] width 10 height 10
click at [556, 390] on input "checkbox" at bounding box center [560, 388] width 9 height 9
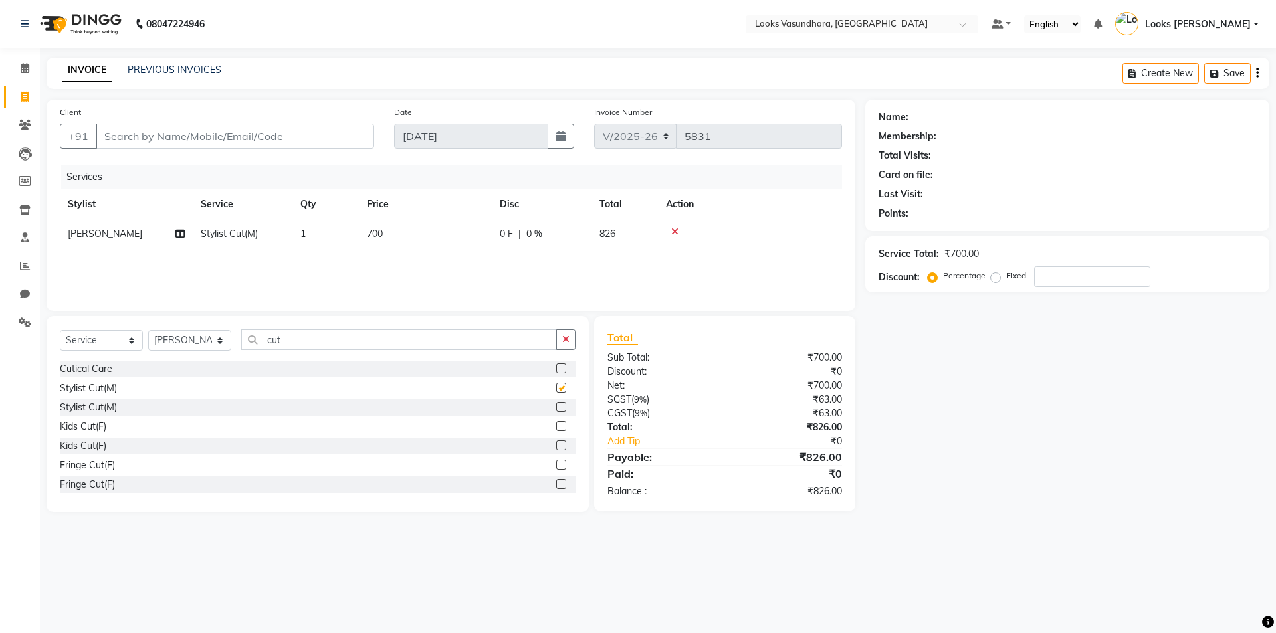
checkbox input "false"
click at [405, 240] on td "700" at bounding box center [425, 234] width 133 height 30
select select "33103"
click at [470, 237] on input "700" at bounding box center [487, 237] width 117 height 21
type input "7"
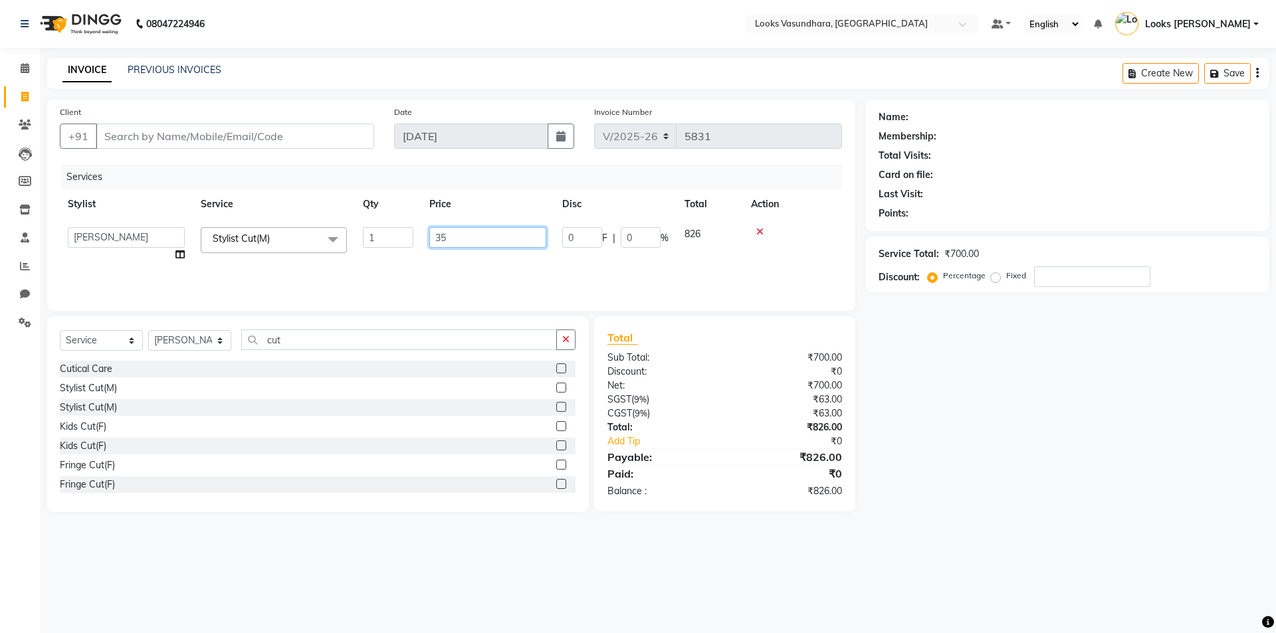
type input "350"
click at [266, 142] on input "Client" at bounding box center [235, 136] width 278 height 25
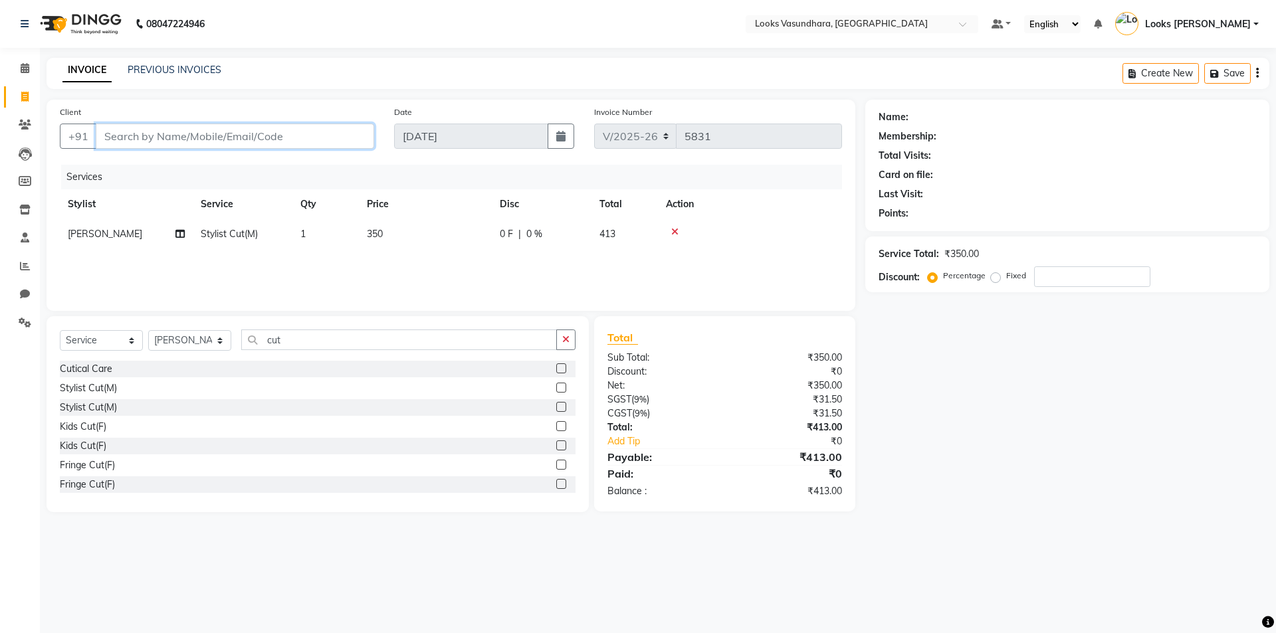
type input "9"
type input "0"
type input "9716113232"
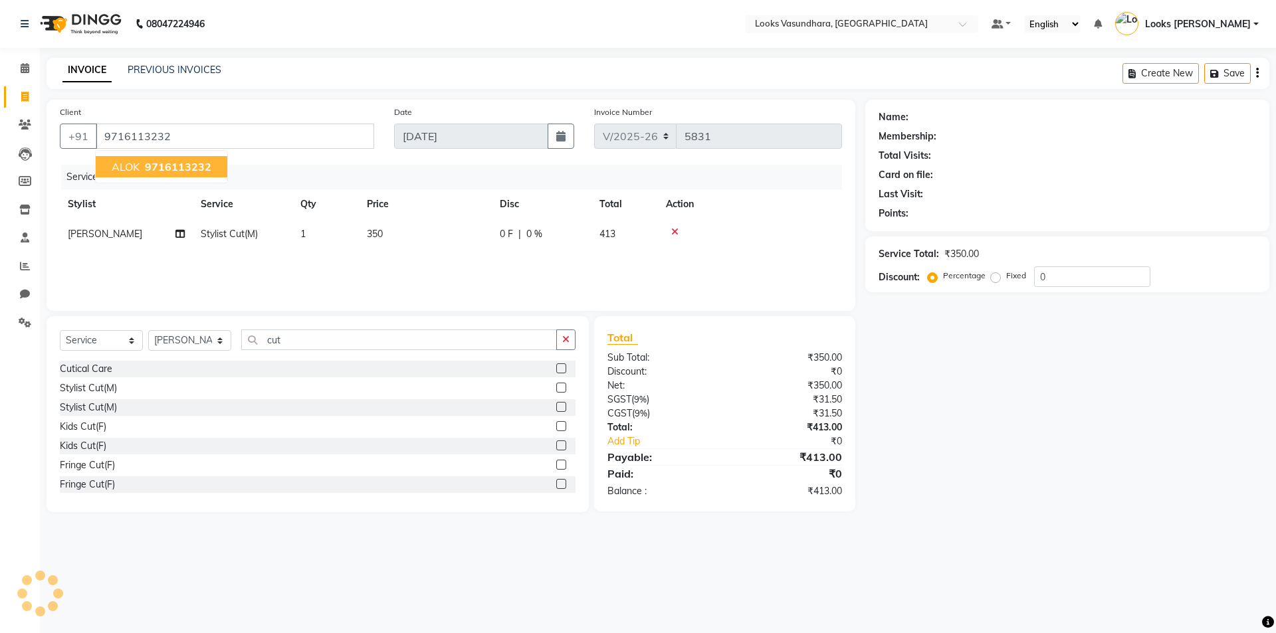
select select "1: Object"
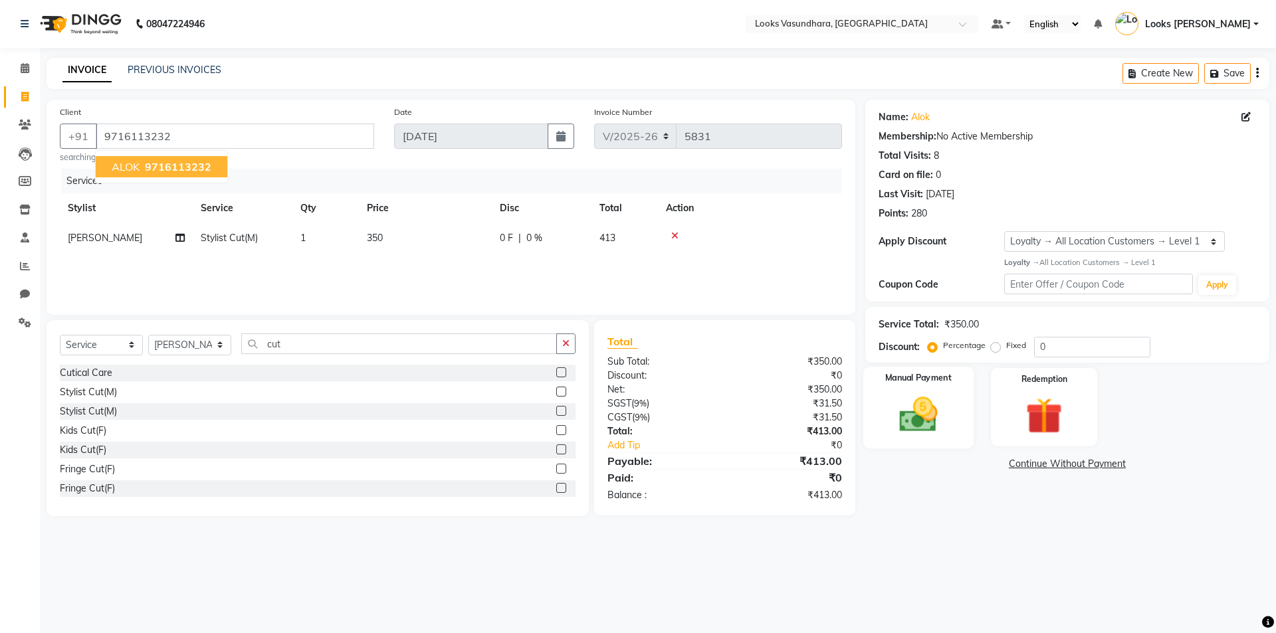
click at [918, 383] on label "Manual Payment" at bounding box center [918, 378] width 66 height 13
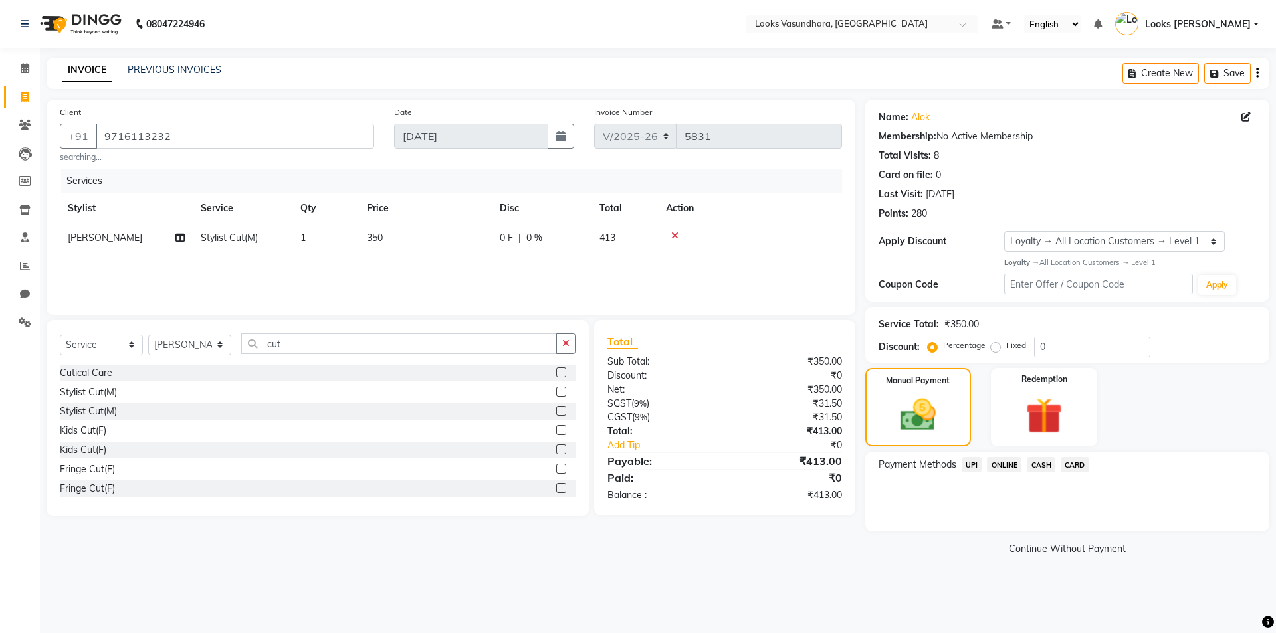
click at [975, 464] on span "UPI" at bounding box center [972, 464] width 21 height 15
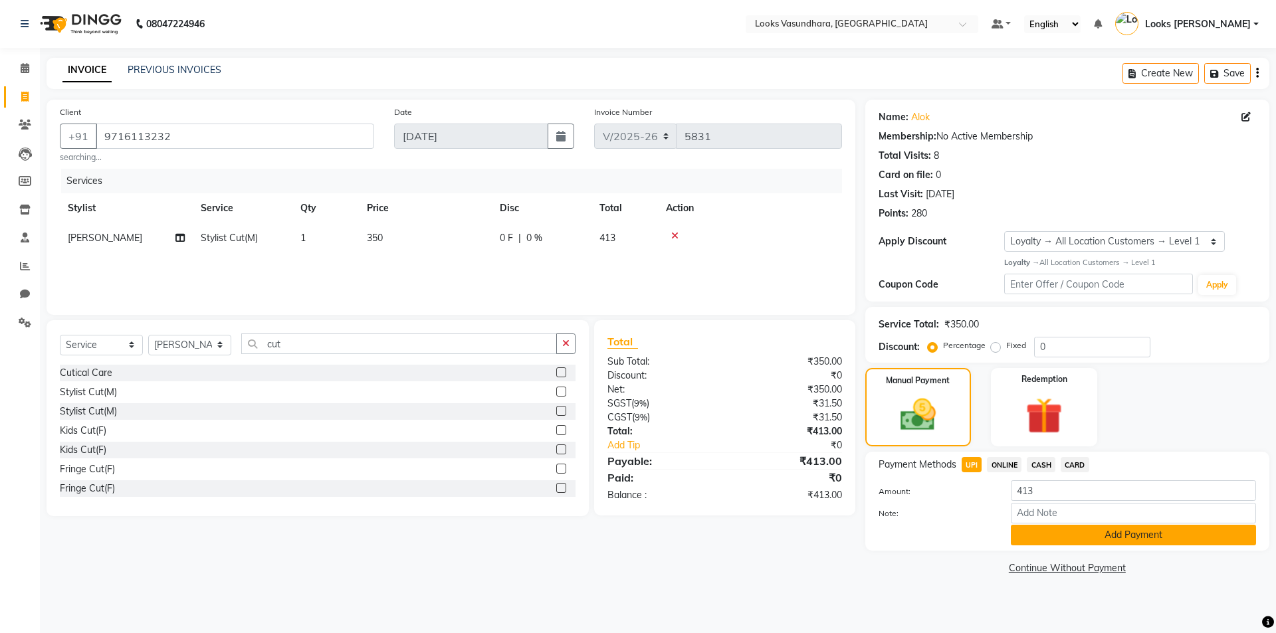
click at [1081, 538] on button "Add Payment" at bounding box center [1133, 535] width 245 height 21
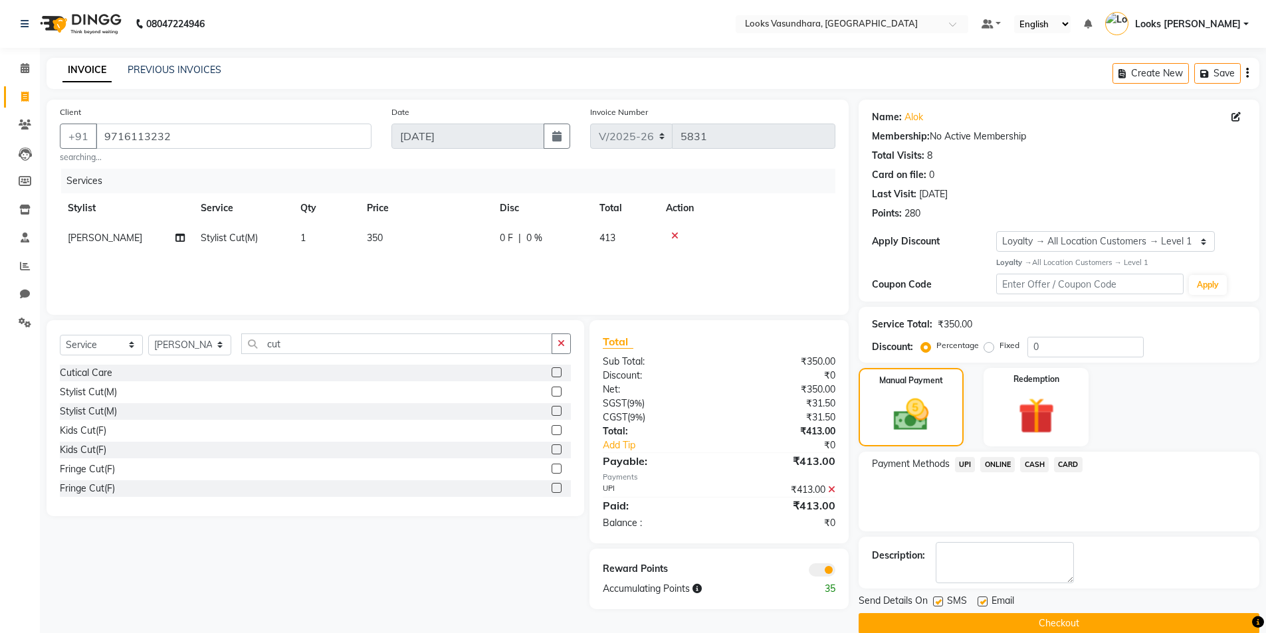
click at [982, 600] on label at bounding box center [983, 602] width 10 height 10
click at [982, 600] on input "checkbox" at bounding box center [982, 602] width 9 height 9
checkbox input "false"
click at [980, 624] on button "Checkout" at bounding box center [1059, 623] width 401 height 21
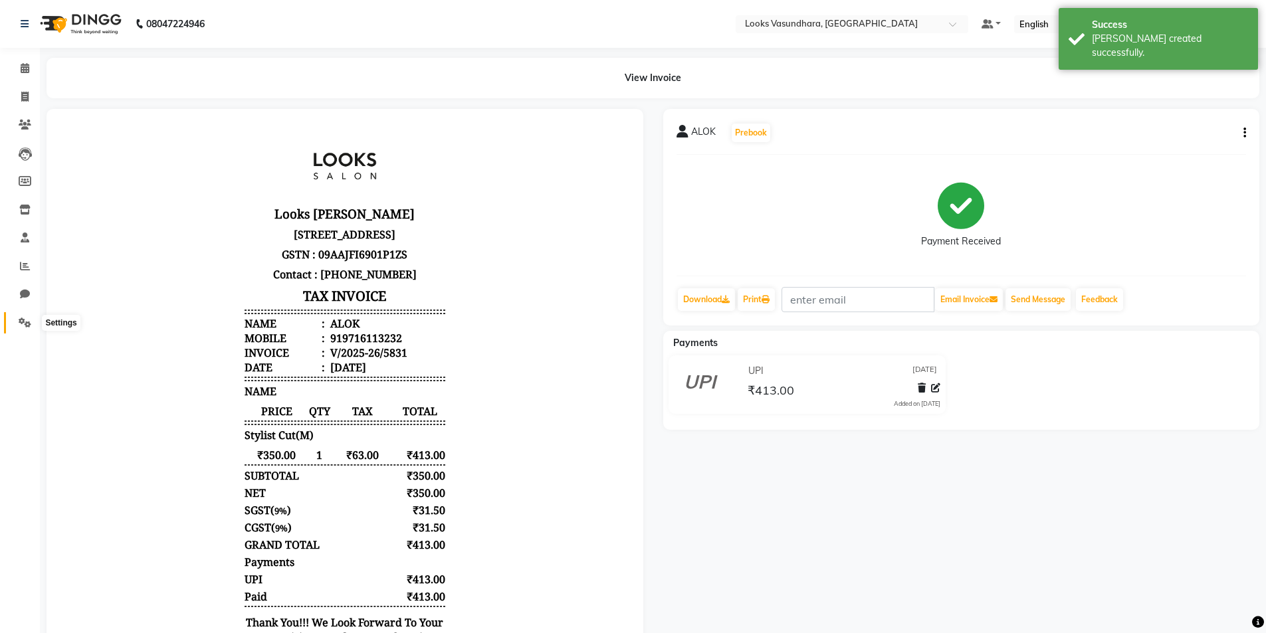
click at [27, 327] on icon at bounding box center [25, 323] width 13 height 10
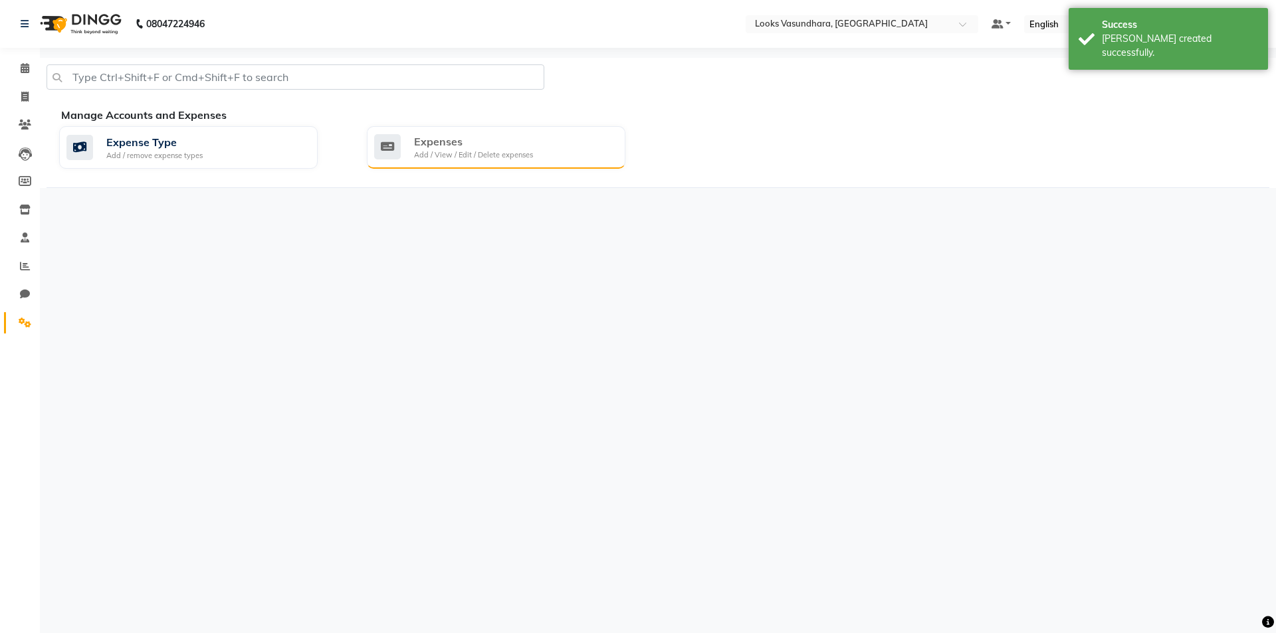
click at [465, 141] on div "Expenses" at bounding box center [473, 142] width 119 height 16
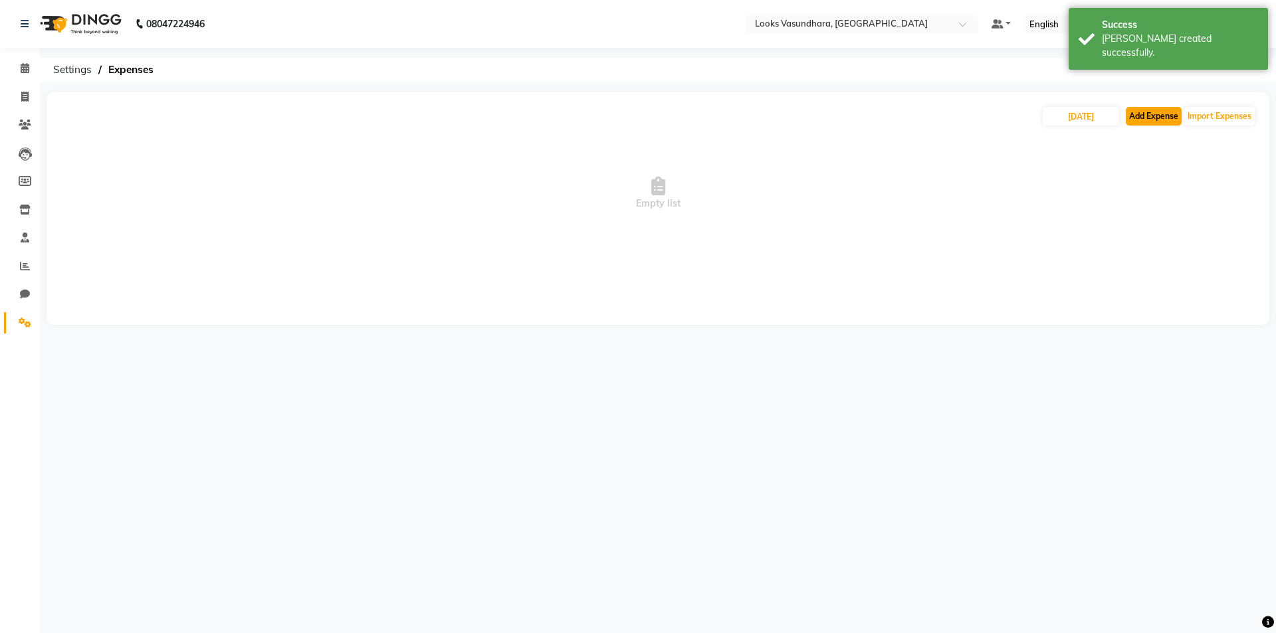
click at [1154, 112] on button "Add Expense" at bounding box center [1154, 116] width 56 height 19
select select "1"
select select "3176"
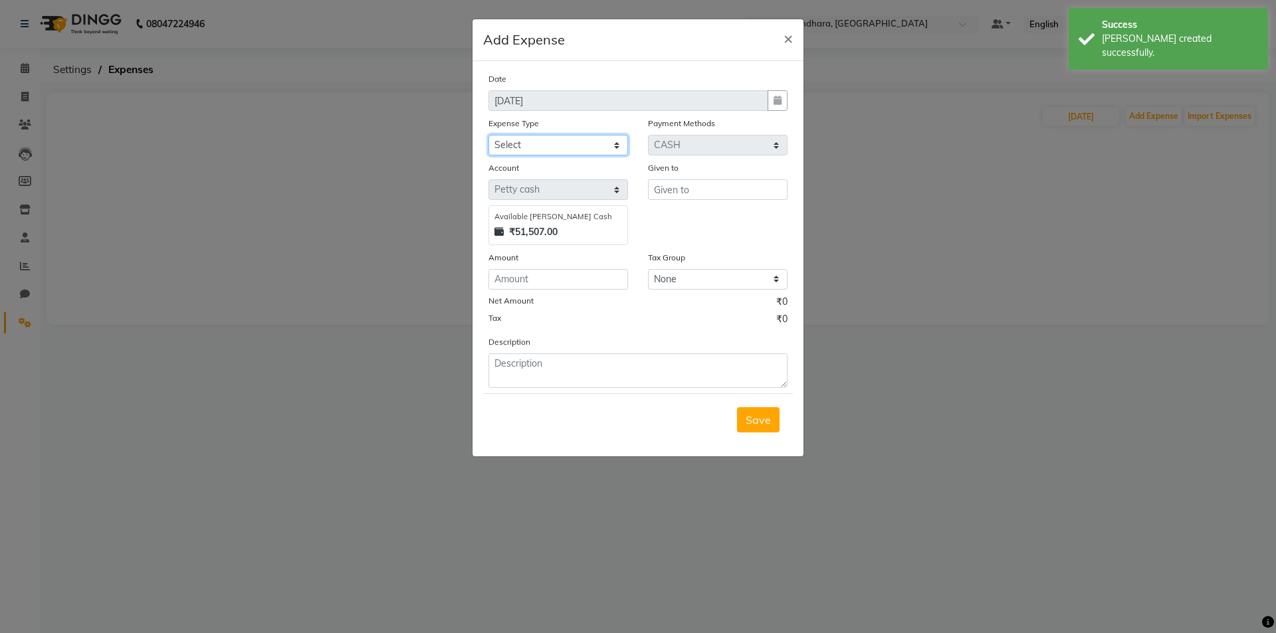
click at [538, 143] on select "Select Bank Deposit Blinkit Cash Handover CLIENT Client ordered food Client Ref…" at bounding box center [558, 145] width 140 height 21
select select "24070"
click at [488, 135] on select "Select Bank Deposit Blinkit Cash Handover CLIENT Client ordered food Client Ref…" at bounding box center [558, 145] width 140 height 21
click at [585, 282] on input "number" at bounding box center [558, 279] width 140 height 21
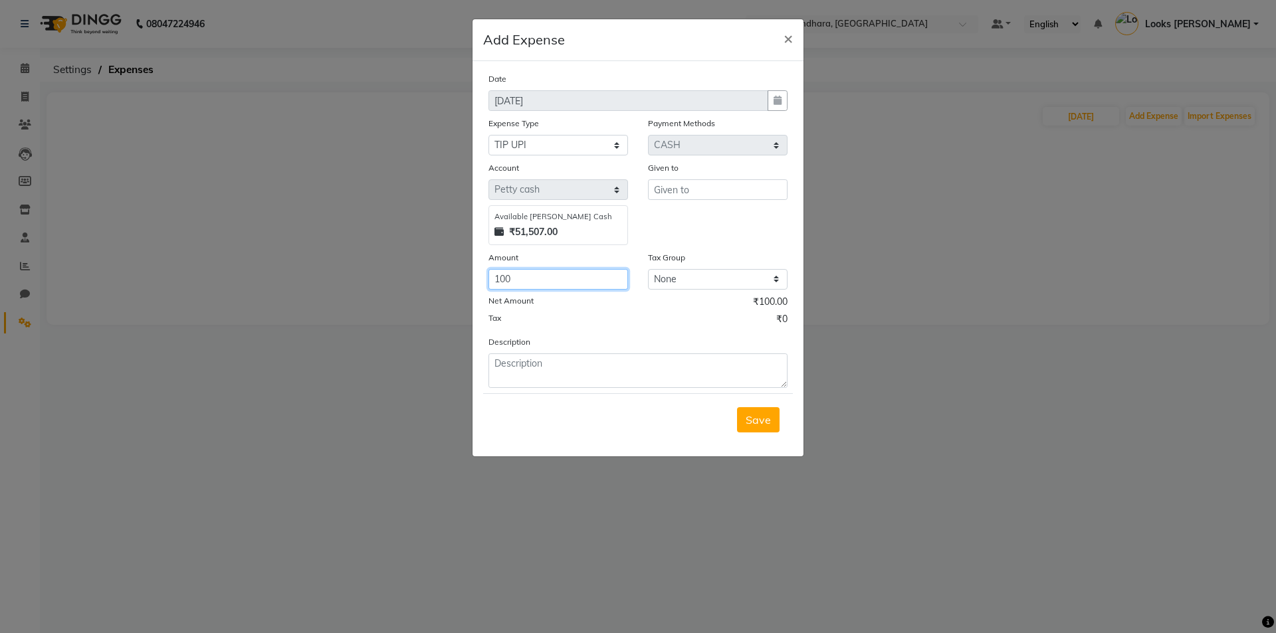
type input "100"
click at [673, 187] on input "text" at bounding box center [718, 189] width 140 height 21
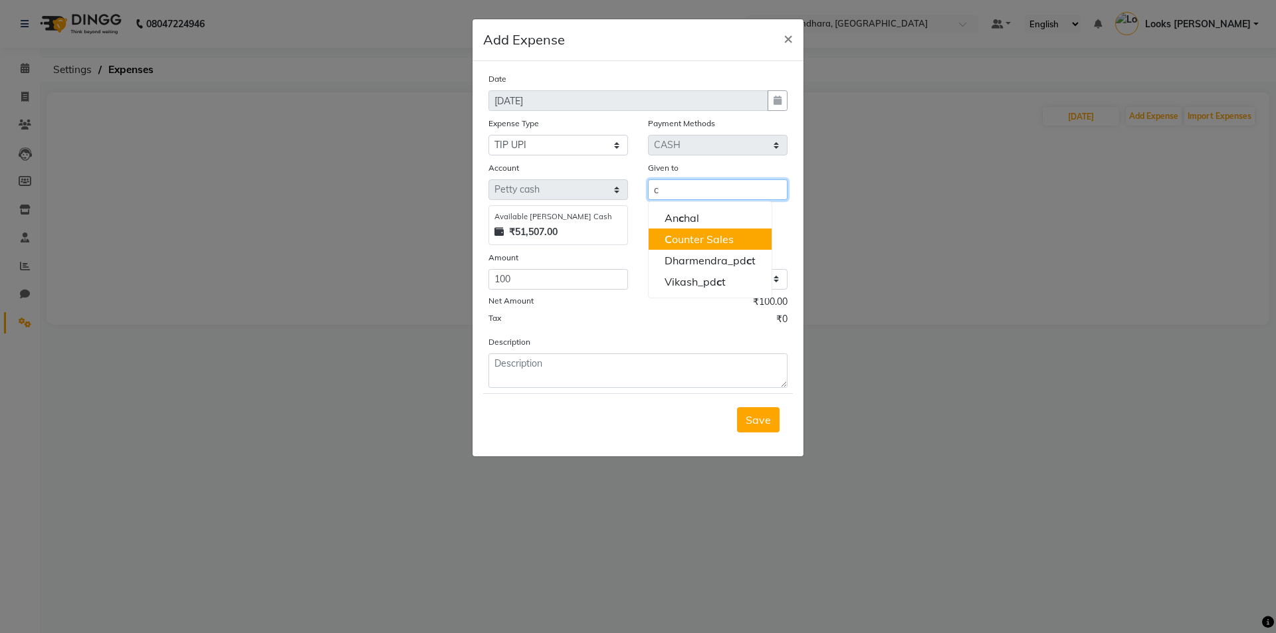
click at [712, 239] on ngb-highlight "C ounter Sales" at bounding box center [699, 239] width 69 height 13
type input "Counter Sales"
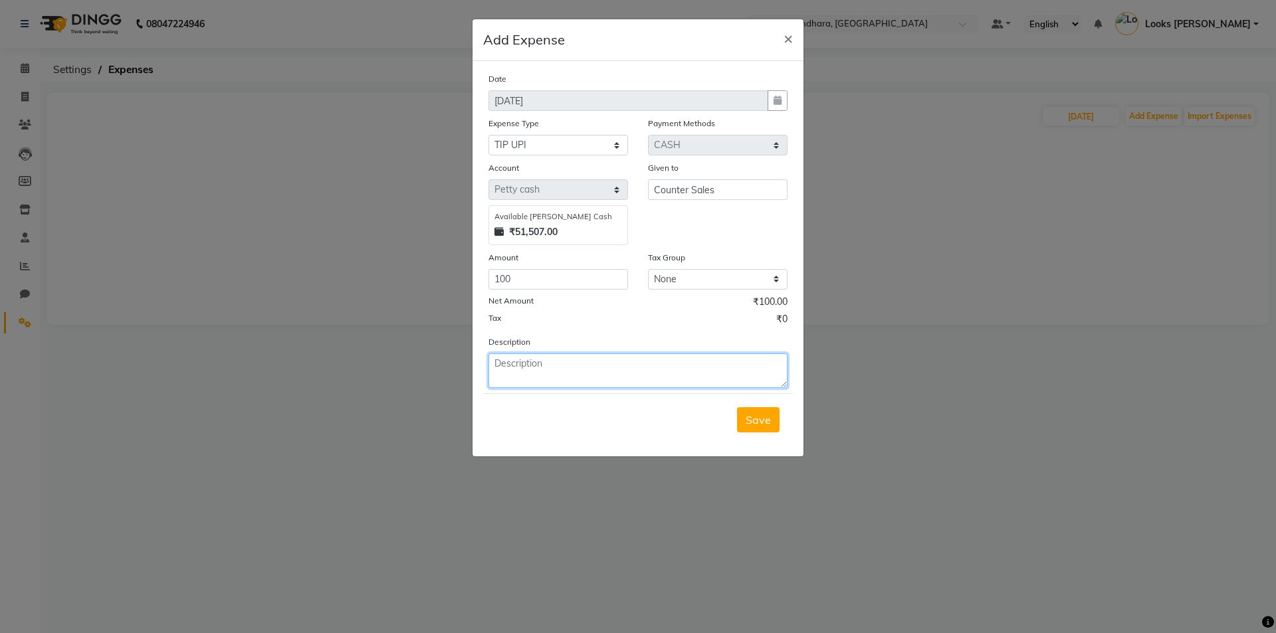
click at [509, 365] on textarea at bounding box center [637, 371] width 299 height 35
type textarea "[PERSON_NAME] upi tip"
click at [773, 443] on div "Save" at bounding box center [638, 419] width 310 height 52
click at [766, 428] on button "Save" at bounding box center [758, 419] width 43 height 25
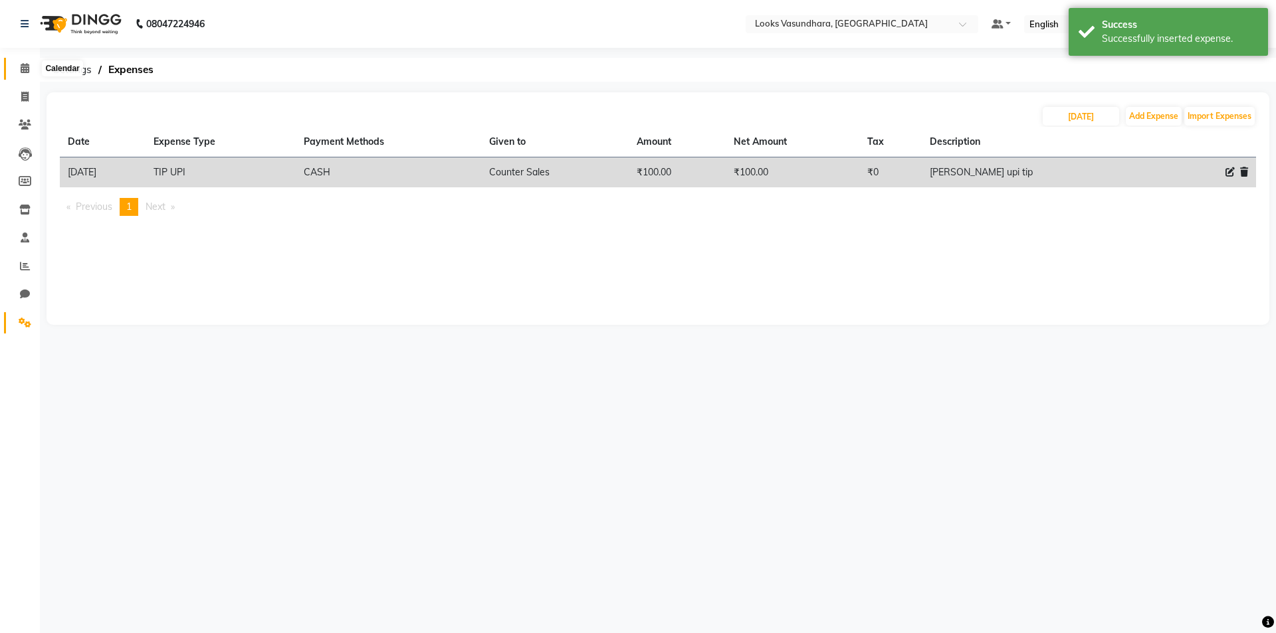
click at [19, 70] on span at bounding box center [24, 68] width 23 height 15
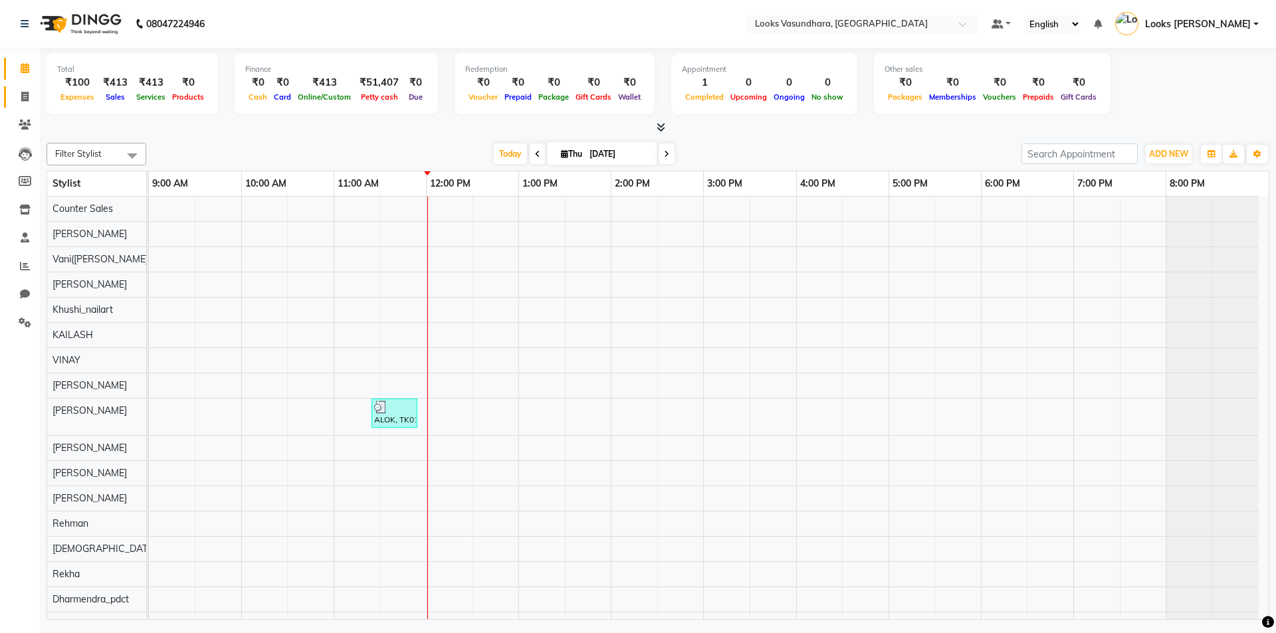
click at [10, 100] on link "Invoice" at bounding box center [20, 97] width 32 height 22
select select "4370"
select select "service"
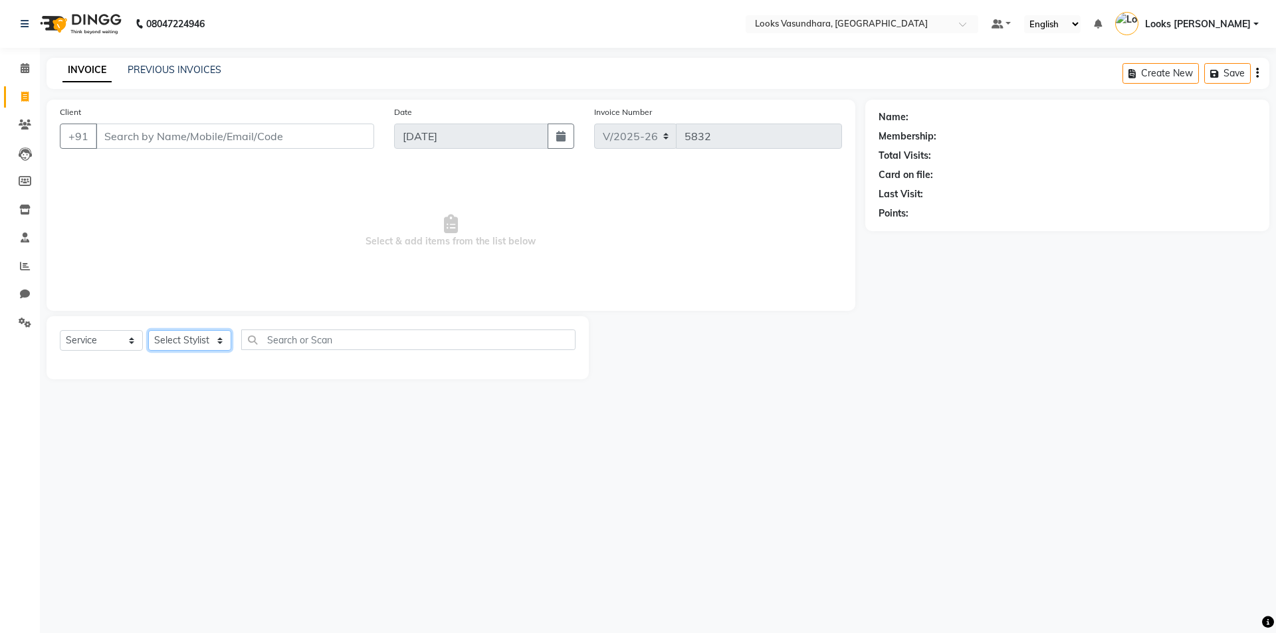
click at [197, 342] on select "Select Stylist" at bounding box center [189, 340] width 83 height 21
select select "35769"
click at [148, 330] on select "Select Stylist Aditya [PERSON_NAME] Anjali [PERSON_NAME] Kumar_MSTR Counter Sal…" at bounding box center [189, 340] width 83 height 21
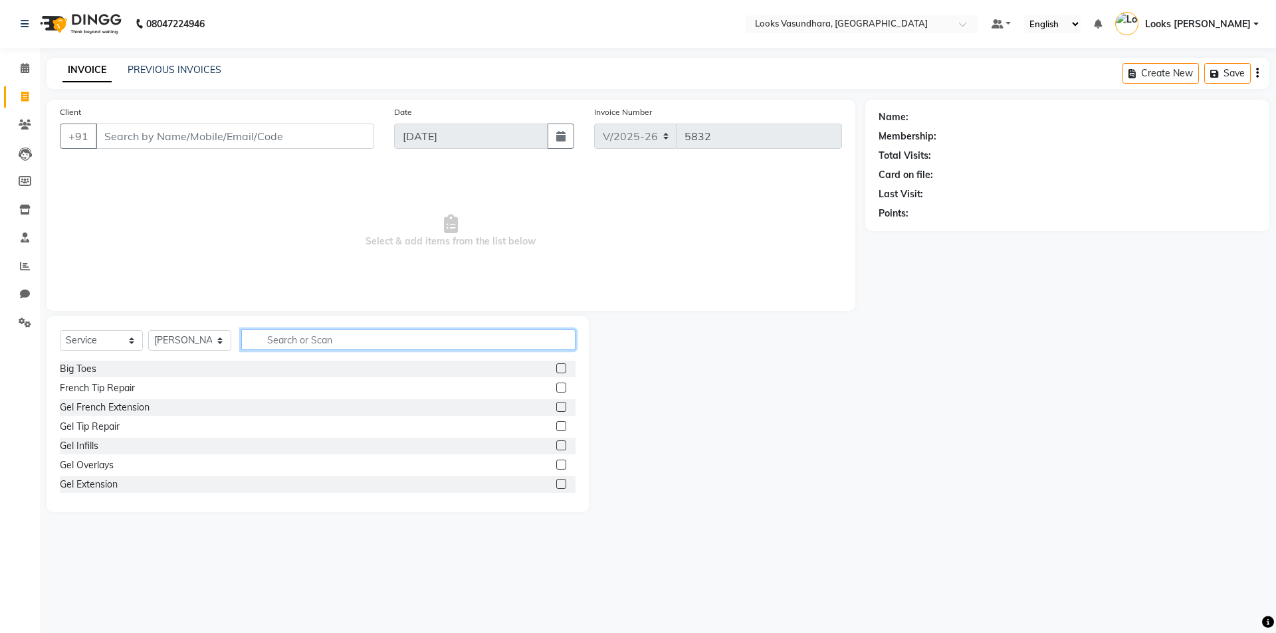
click at [326, 339] on input "text" at bounding box center [408, 340] width 334 height 21
type input "cut"
click at [556, 383] on label at bounding box center [561, 388] width 10 height 10
click at [556, 384] on input "checkbox" at bounding box center [560, 388] width 9 height 9
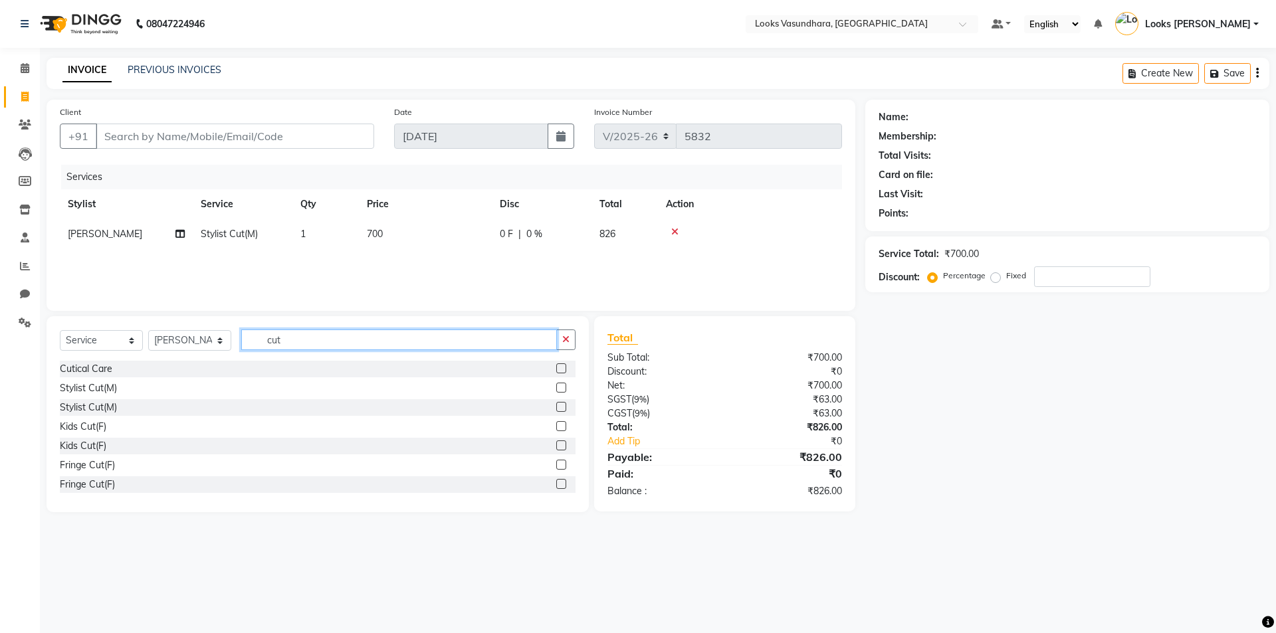
checkbox input "false"
click at [361, 338] on input "cut" at bounding box center [399, 340] width 316 height 21
type input "c"
type input "was"
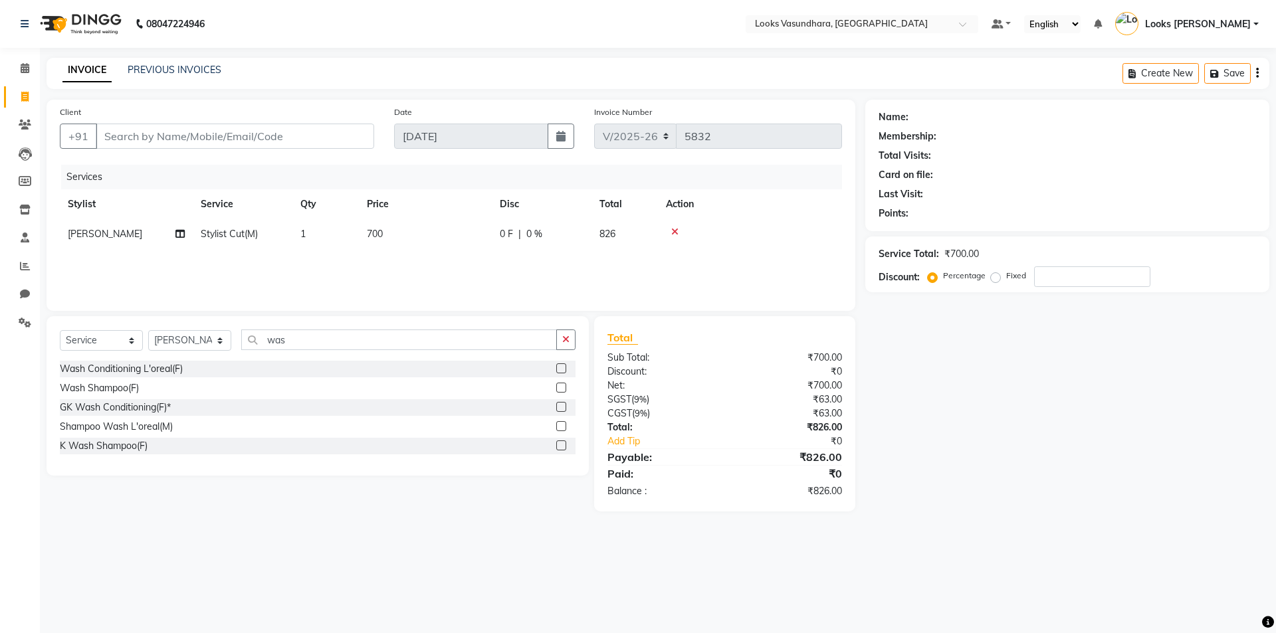
click at [563, 364] on label at bounding box center [561, 369] width 10 height 10
click at [563, 365] on input "checkbox" at bounding box center [560, 369] width 9 height 9
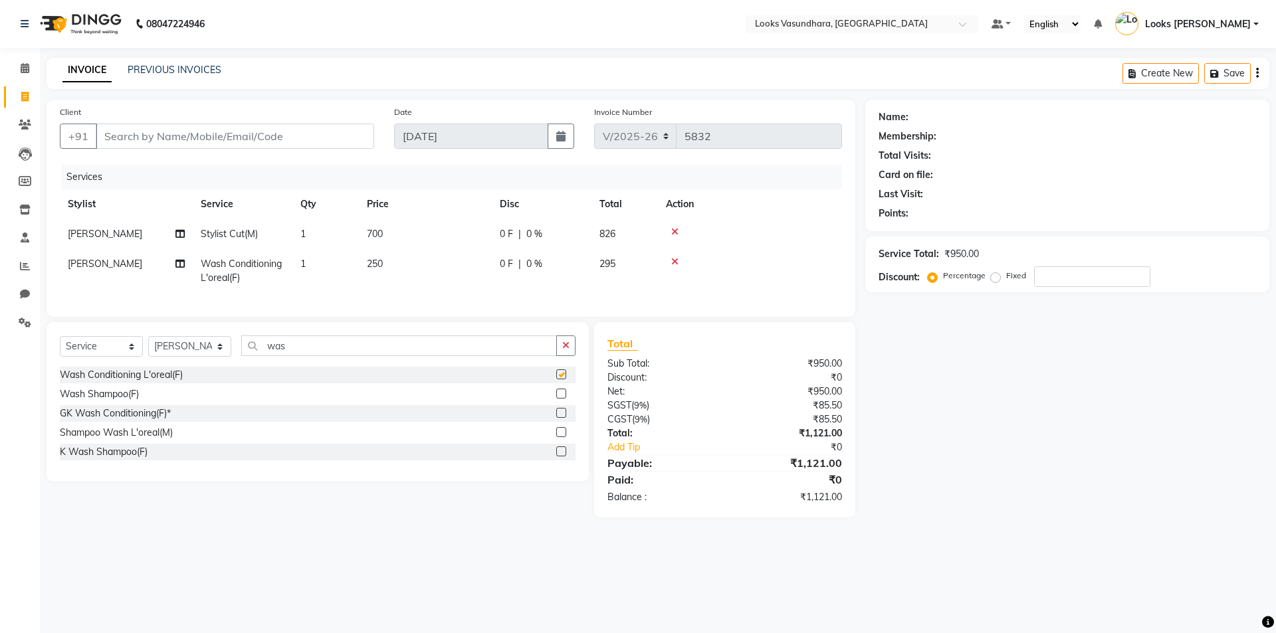
checkbox input "false"
click at [391, 233] on td "700" at bounding box center [425, 234] width 133 height 30
select select "35769"
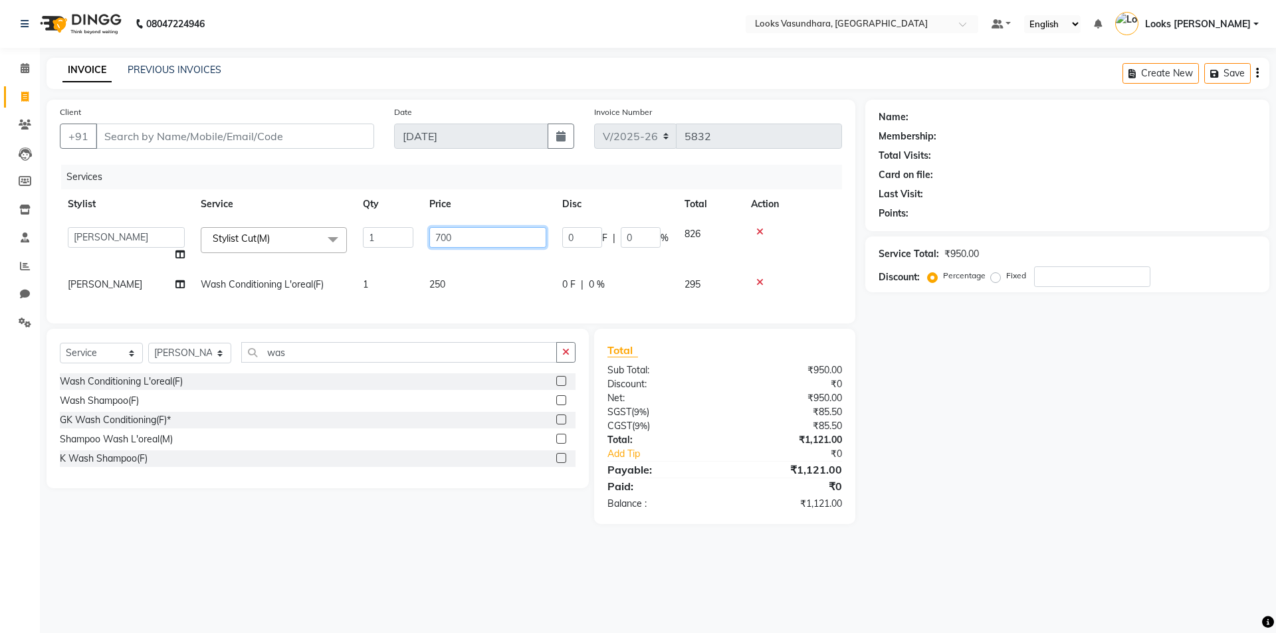
click at [495, 229] on input "700" at bounding box center [487, 237] width 117 height 21
type input "7"
type input "600"
click at [468, 277] on td "250" at bounding box center [487, 285] width 133 height 30
select select "35769"
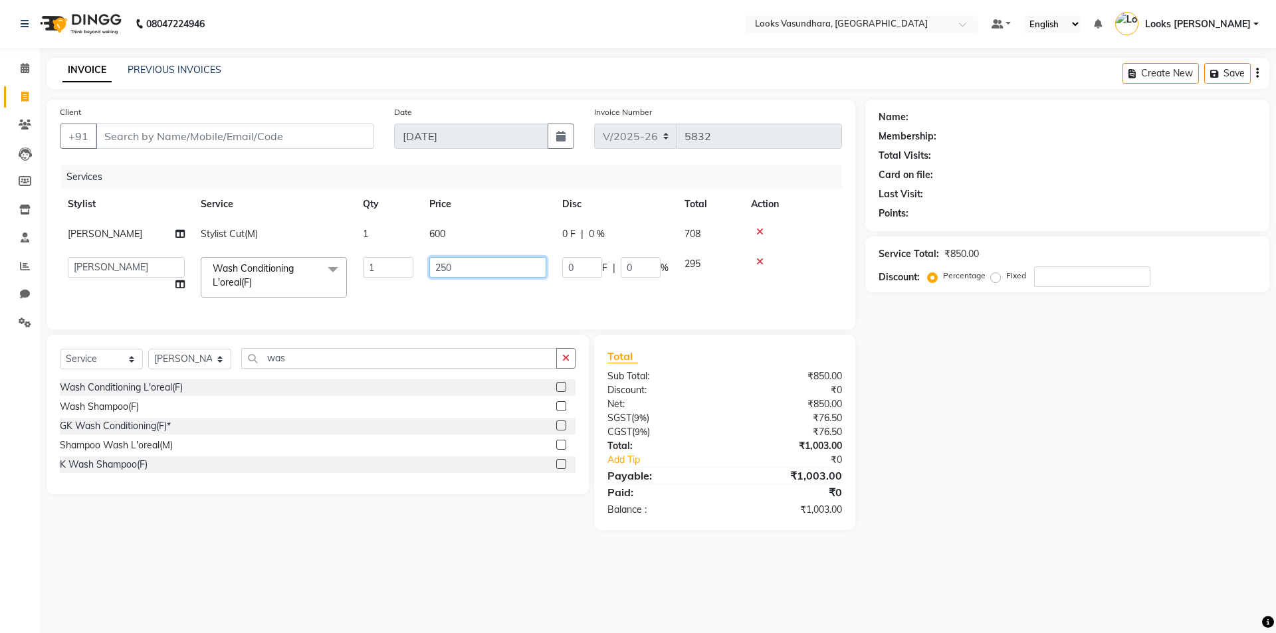
click at [470, 276] on input "250" at bounding box center [487, 267] width 117 height 21
type input "2"
type input "300"
click at [270, 141] on input "Client" at bounding box center [235, 136] width 278 height 25
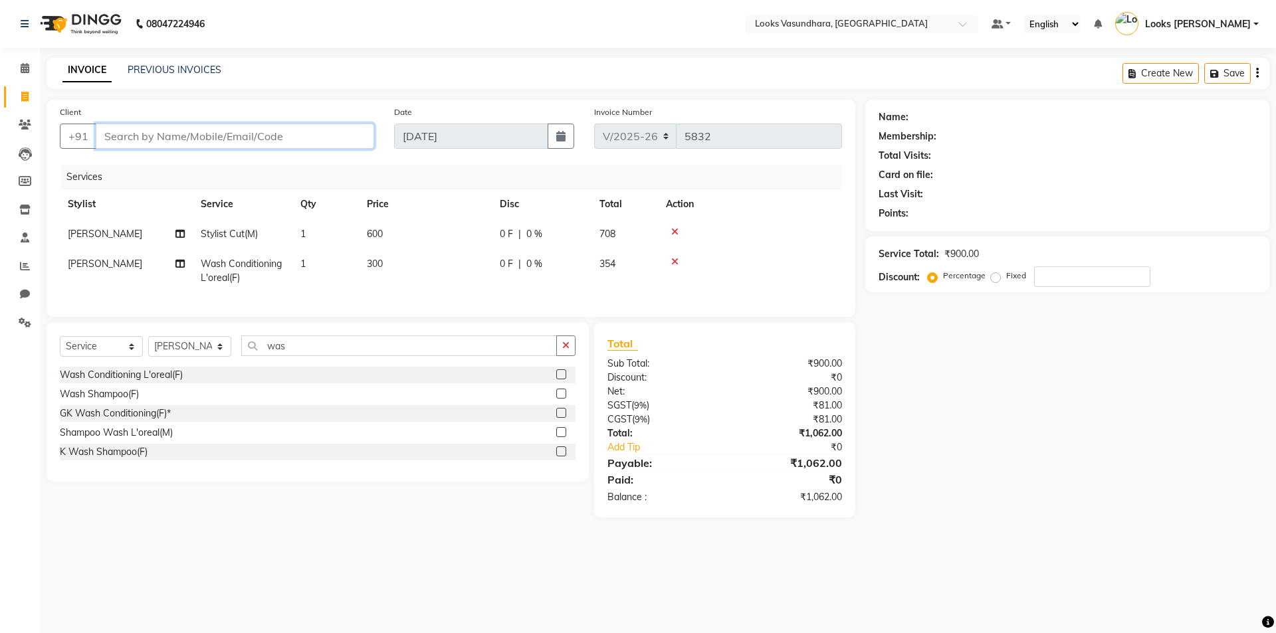
click at [300, 133] on input "Client" at bounding box center [235, 136] width 278 height 25
type input "9"
type input "0"
type input "9643483255"
click at [315, 128] on button "Add Client" at bounding box center [340, 136] width 68 height 25
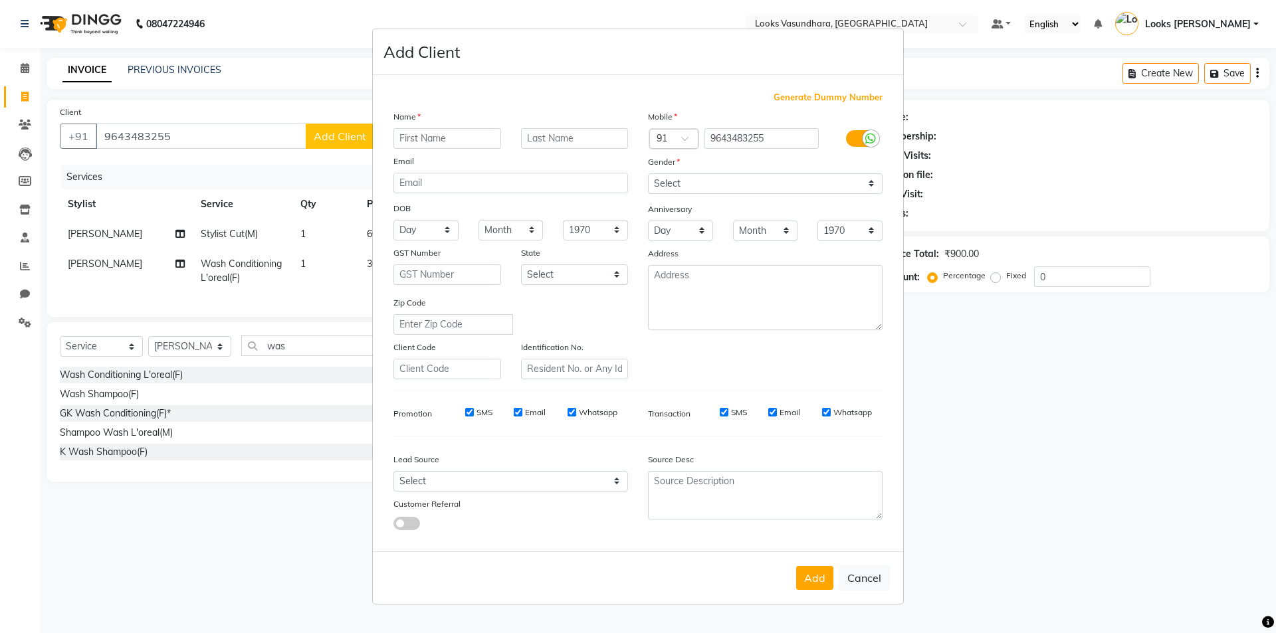
click at [431, 136] on input "text" at bounding box center [447, 138] width 108 height 21
type input "nandani"
click at [813, 183] on select "Select [DEMOGRAPHIC_DATA] [DEMOGRAPHIC_DATA] Other Prefer Not To Say" at bounding box center [765, 183] width 235 height 21
select select "[DEMOGRAPHIC_DATA]"
click at [648, 173] on select "Select [DEMOGRAPHIC_DATA] [DEMOGRAPHIC_DATA] Other Prefer Not To Say" at bounding box center [765, 183] width 235 height 21
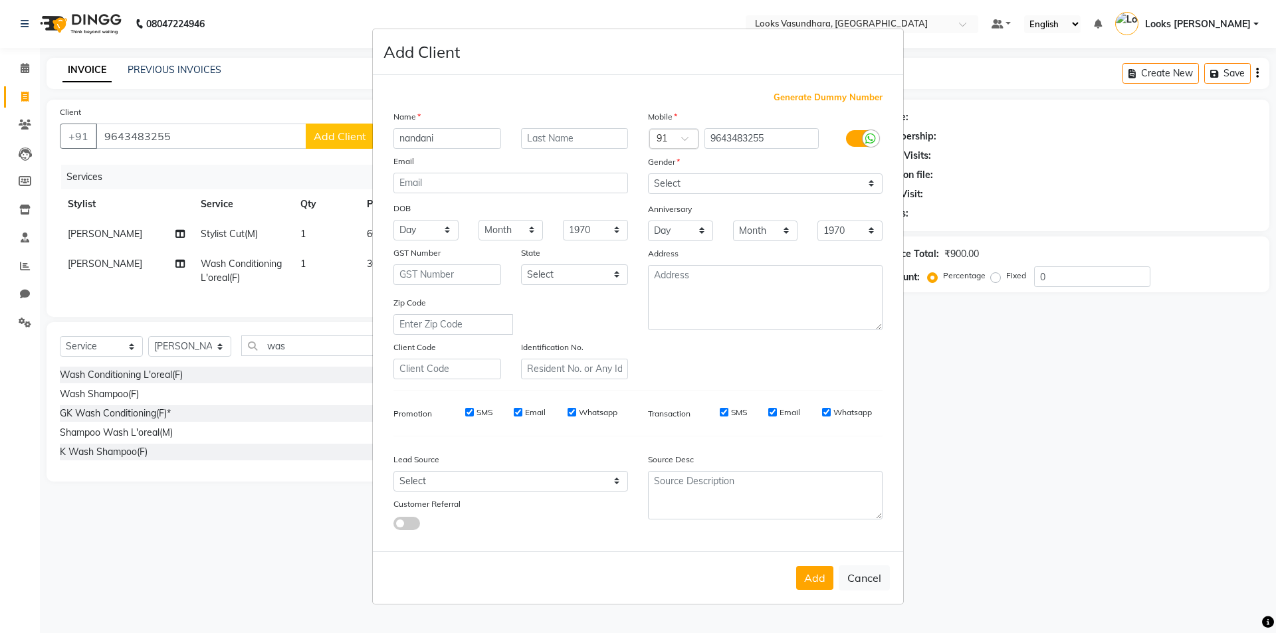
click at [815, 563] on div "Add Cancel" at bounding box center [638, 578] width 530 height 52
click at [816, 572] on button "Add" at bounding box center [814, 578] width 37 height 24
select select
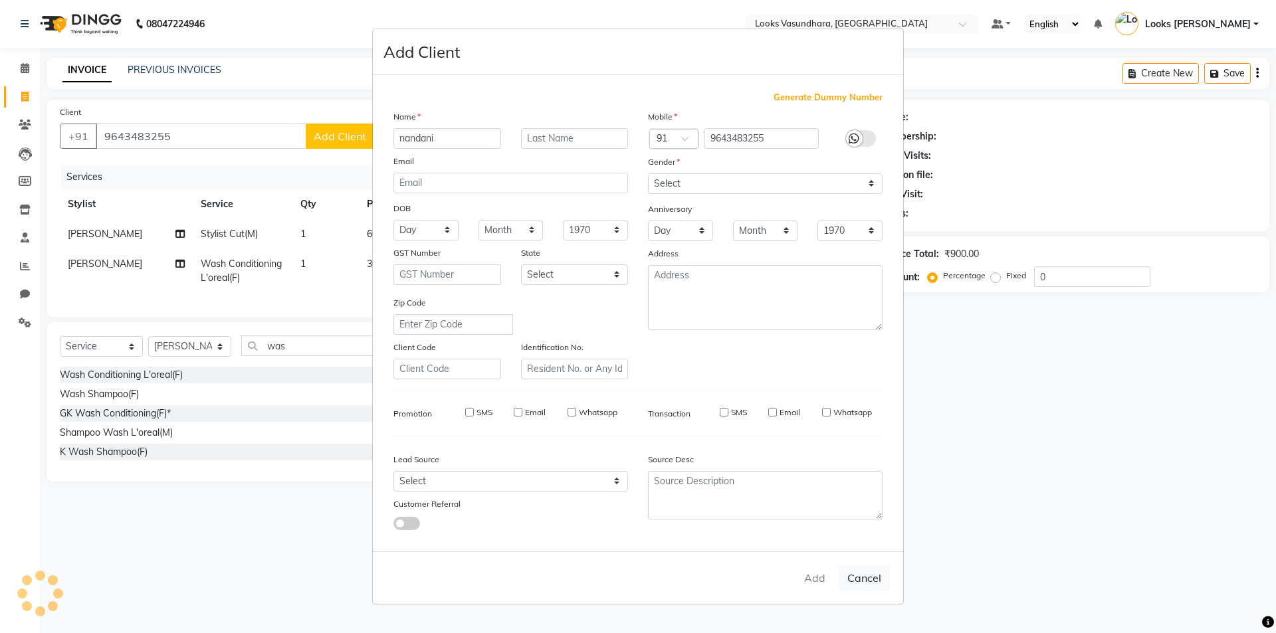
select select
checkbox input "false"
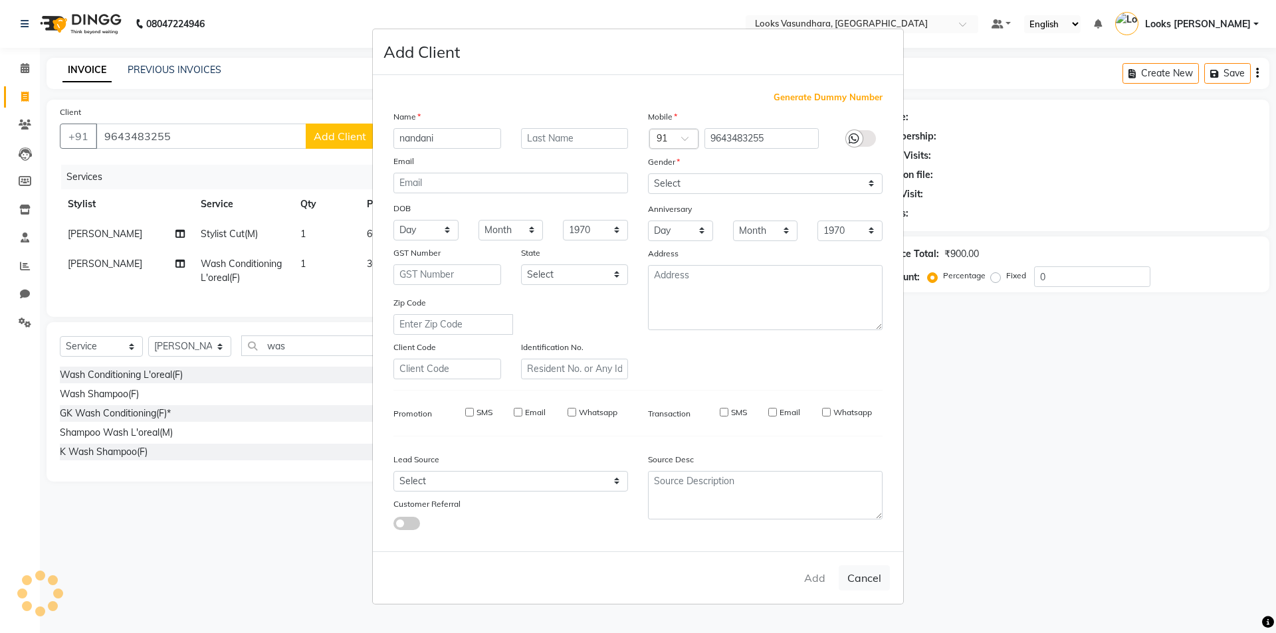
checkbox input "false"
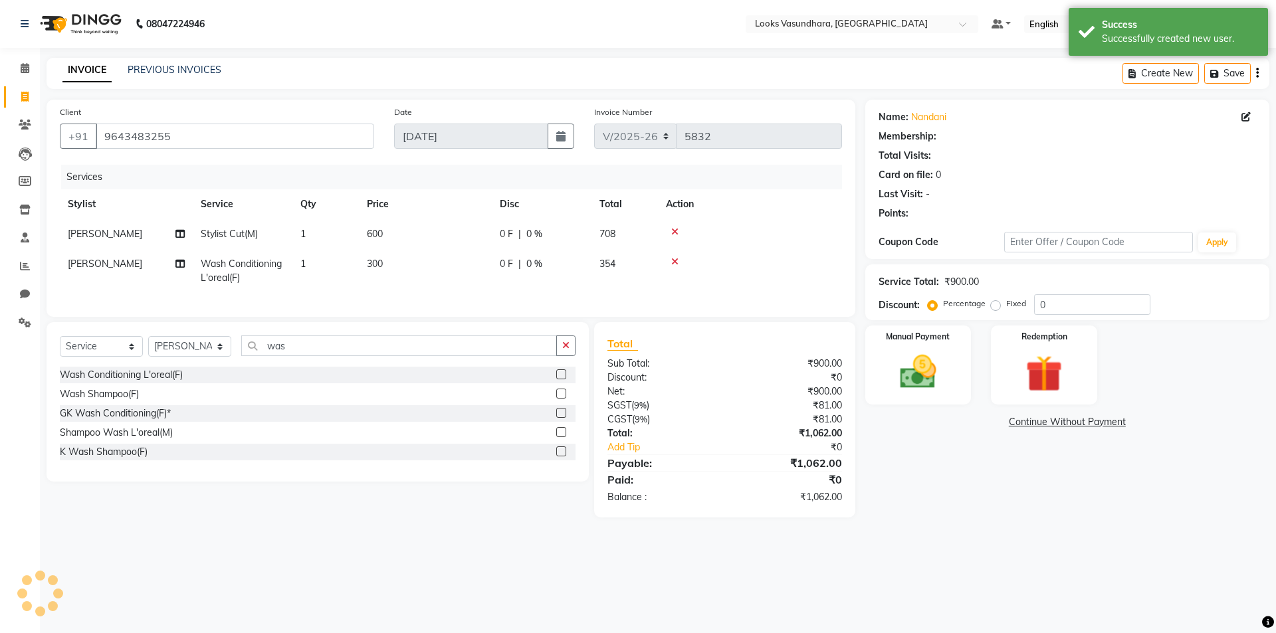
select select "1: Object"
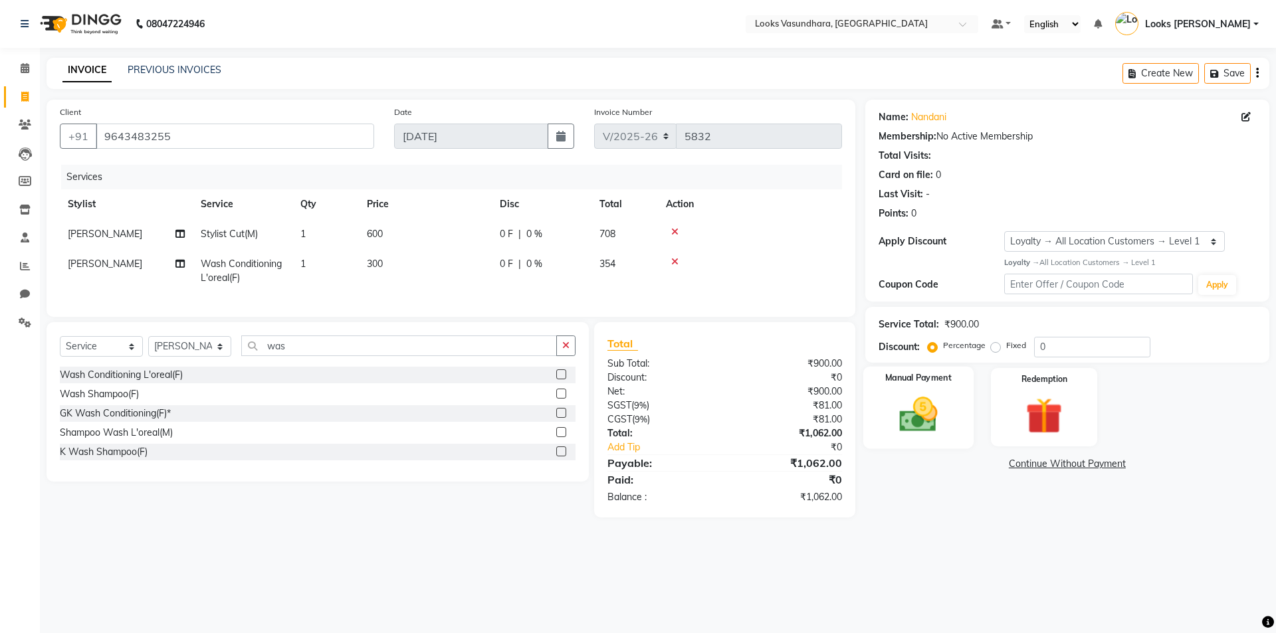
click at [968, 416] on div "Manual Payment" at bounding box center [918, 407] width 110 height 82
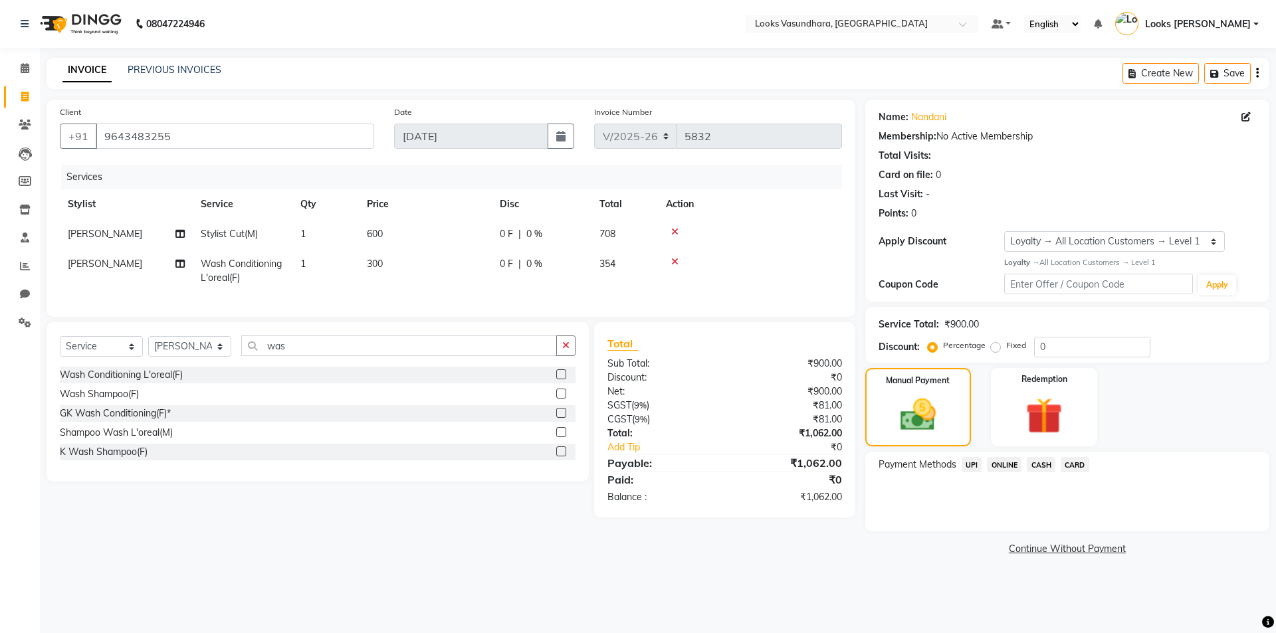
click at [970, 467] on span "UPI" at bounding box center [972, 464] width 21 height 15
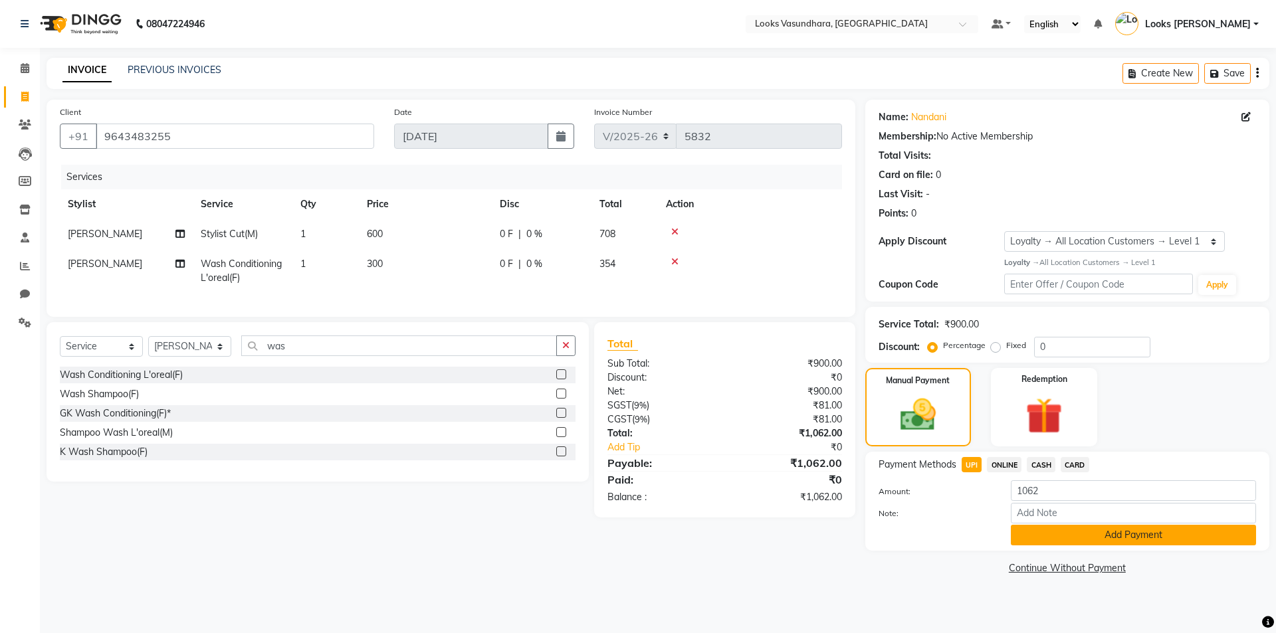
click at [1057, 528] on button "Add Payment" at bounding box center [1133, 535] width 245 height 21
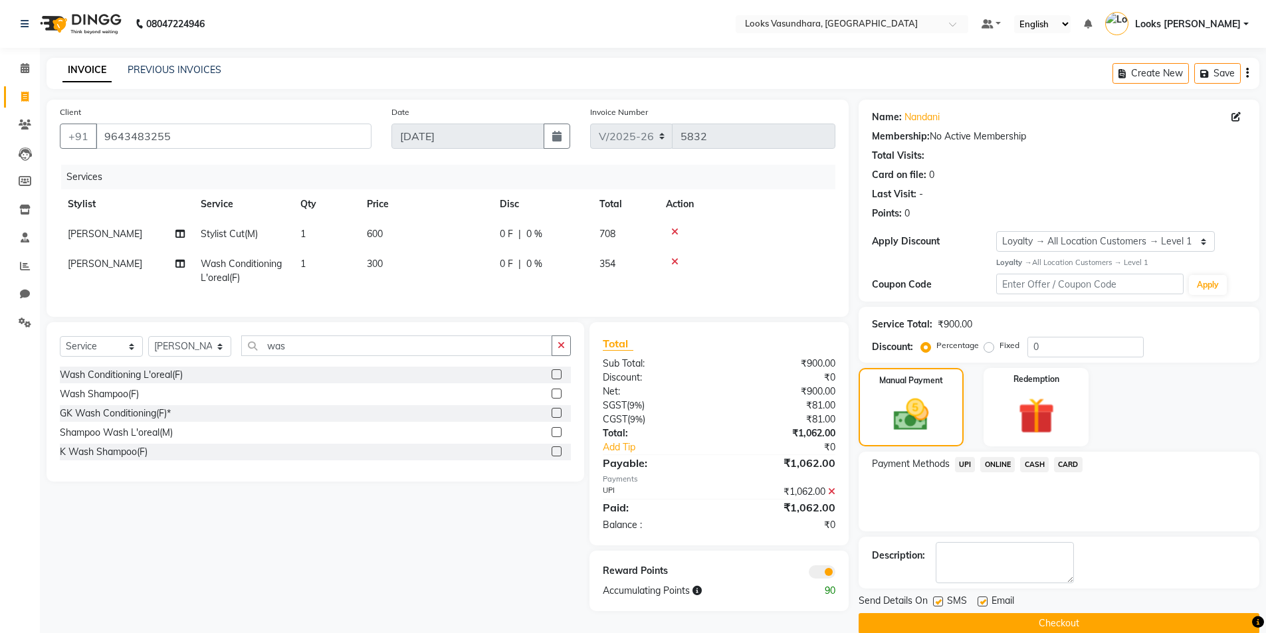
click at [985, 601] on label at bounding box center [983, 602] width 10 height 10
click at [985, 601] on input "checkbox" at bounding box center [982, 602] width 9 height 9
checkbox input "false"
click at [986, 617] on button "Checkout" at bounding box center [1059, 623] width 401 height 21
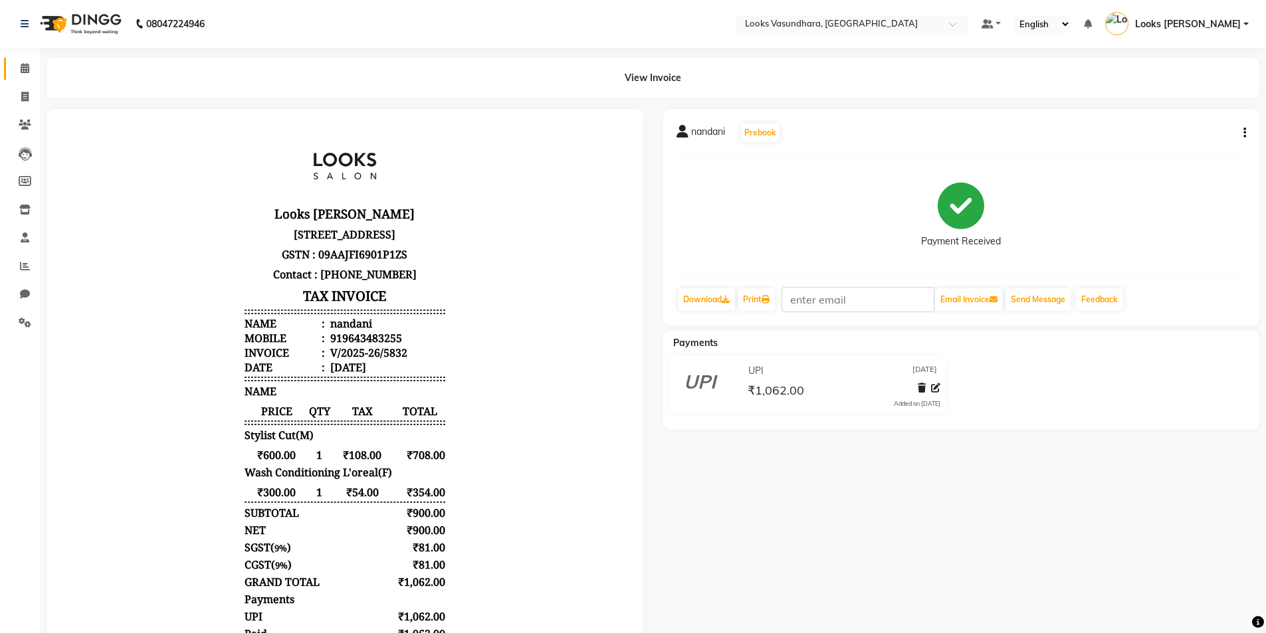
click at [24, 58] on link "Calendar" at bounding box center [20, 69] width 32 height 22
